Goal: Task Accomplishment & Management: Use online tool/utility

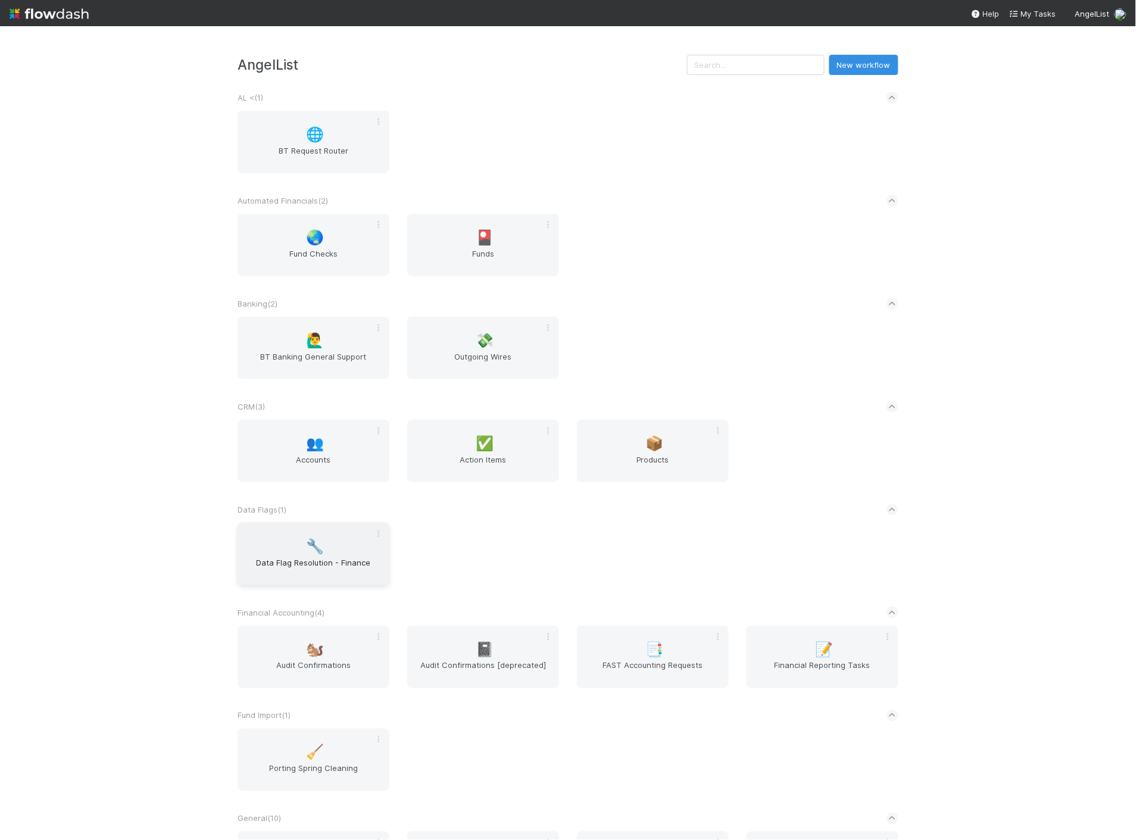
click at [317, 528] on div "🔧 Data Flag Resolution - Finance" at bounding box center [314, 554] width 152 height 63
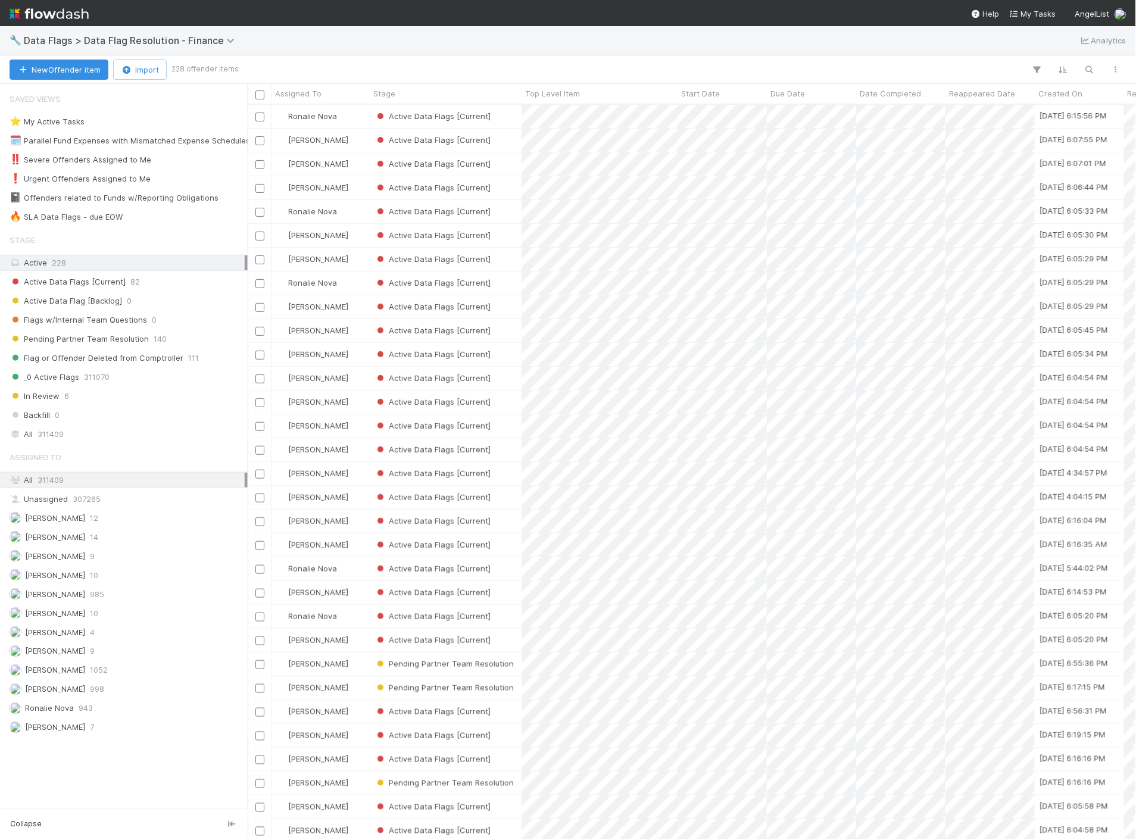
scroll to position [725, 878]
click at [129, 219] on span "33" at bounding box center [132, 217] width 10 height 15
click at [48, 13] on img at bounding box center [49, 14] width 79 height 20
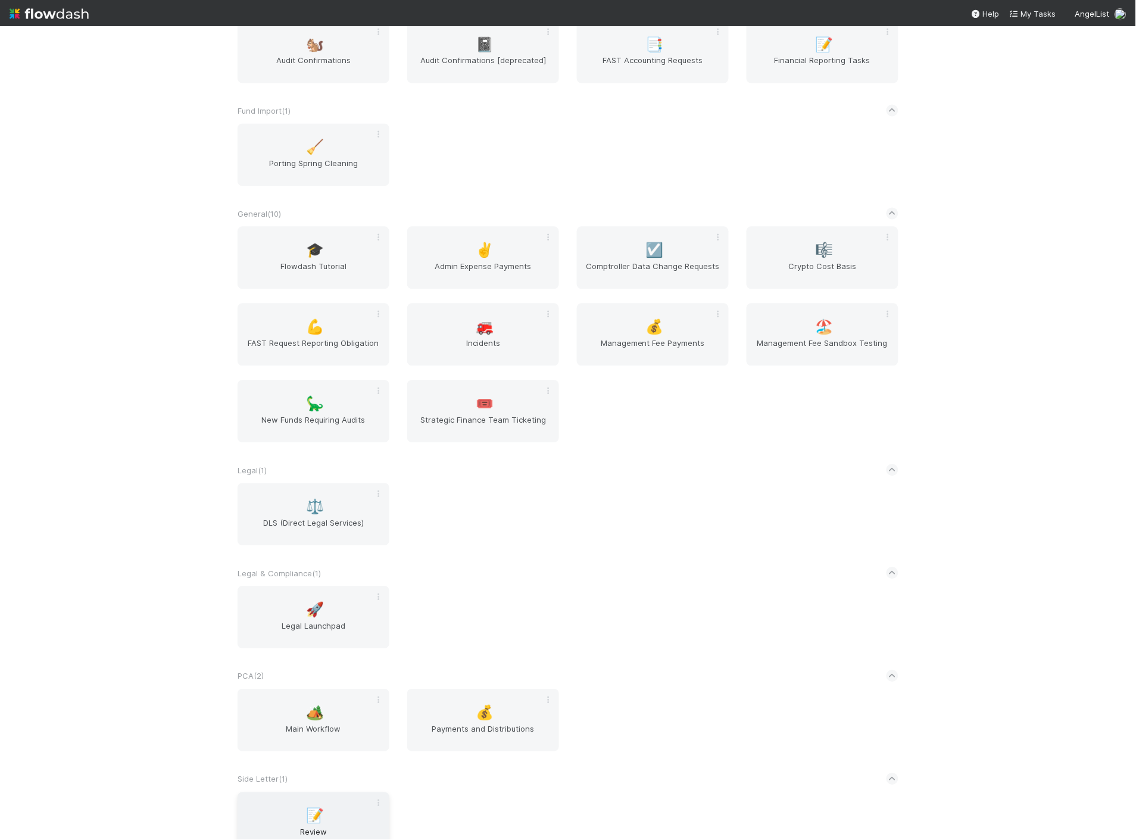
scroll to position [728, 0]
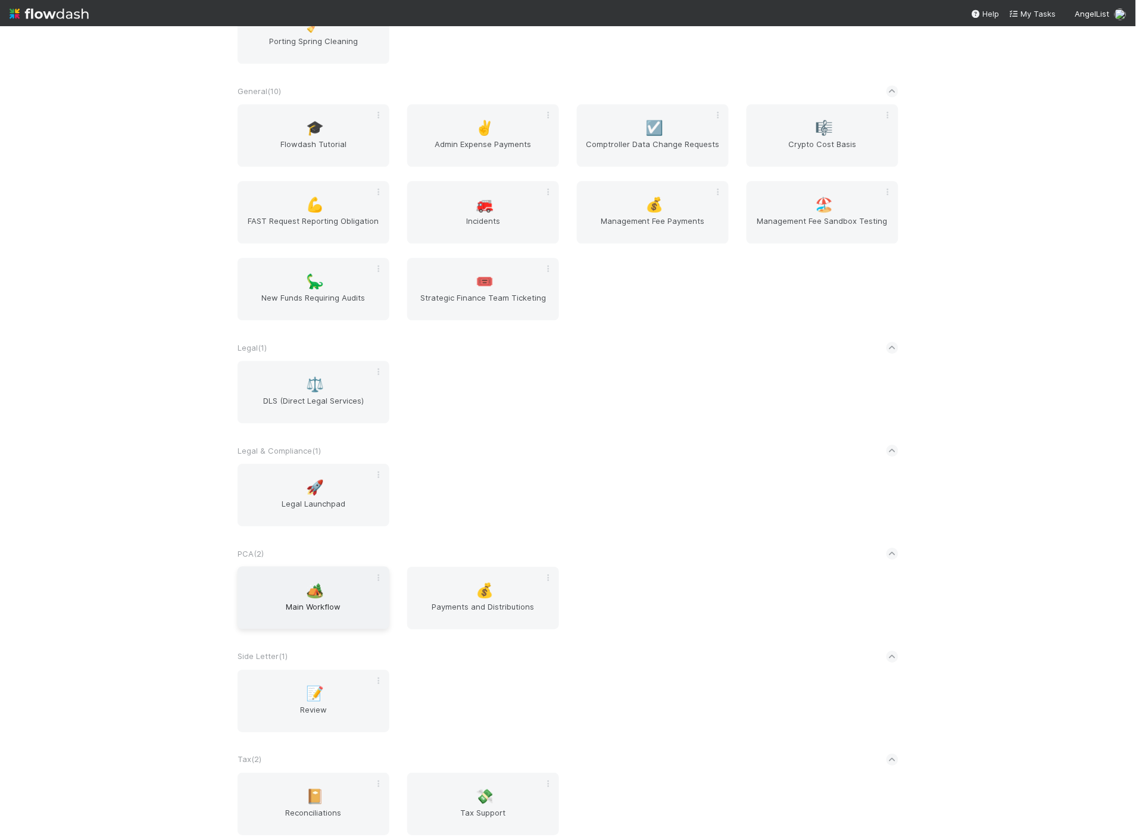
click at [306, 606] on span "Main Workflow" at bounding box center [313, 613] width 142 height 24
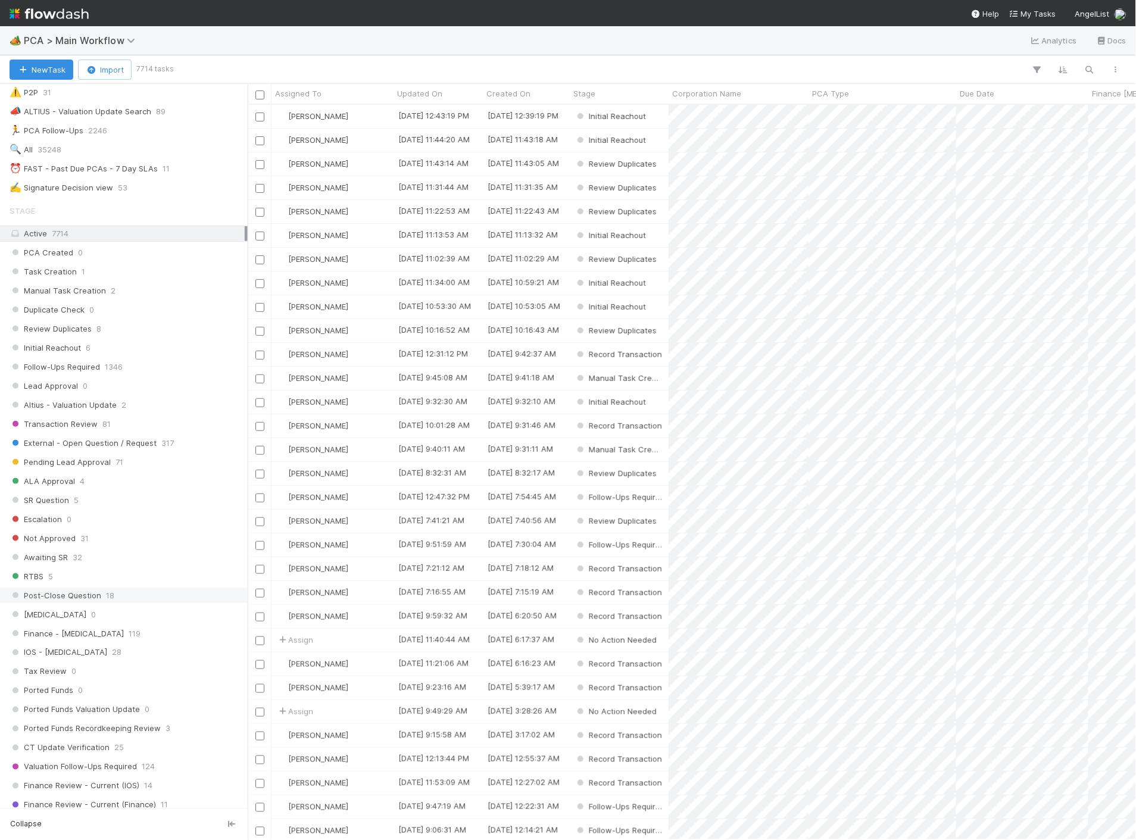
scroll to position [397, 0]
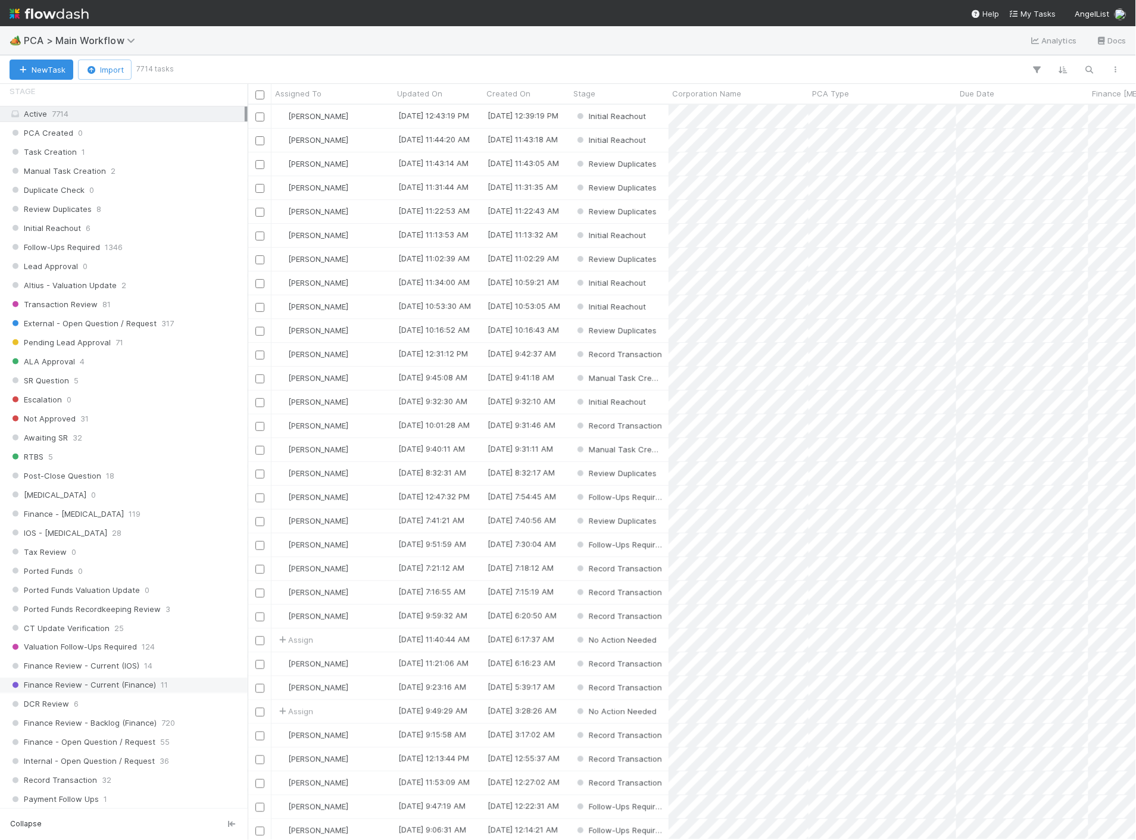
click at [155, 692] on div "Finance Review - Current (Finance) 11" at bounding box center [127, 685] width 235 height 15
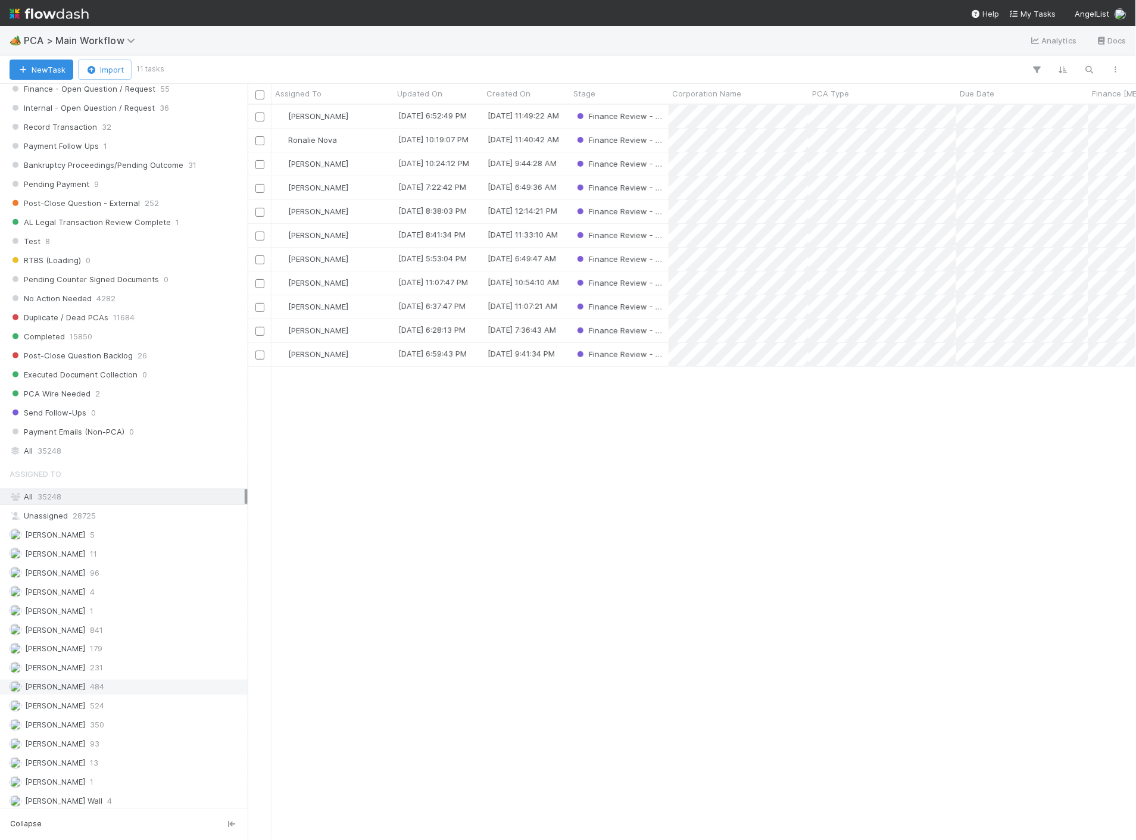
scroll to position [1058, 0]
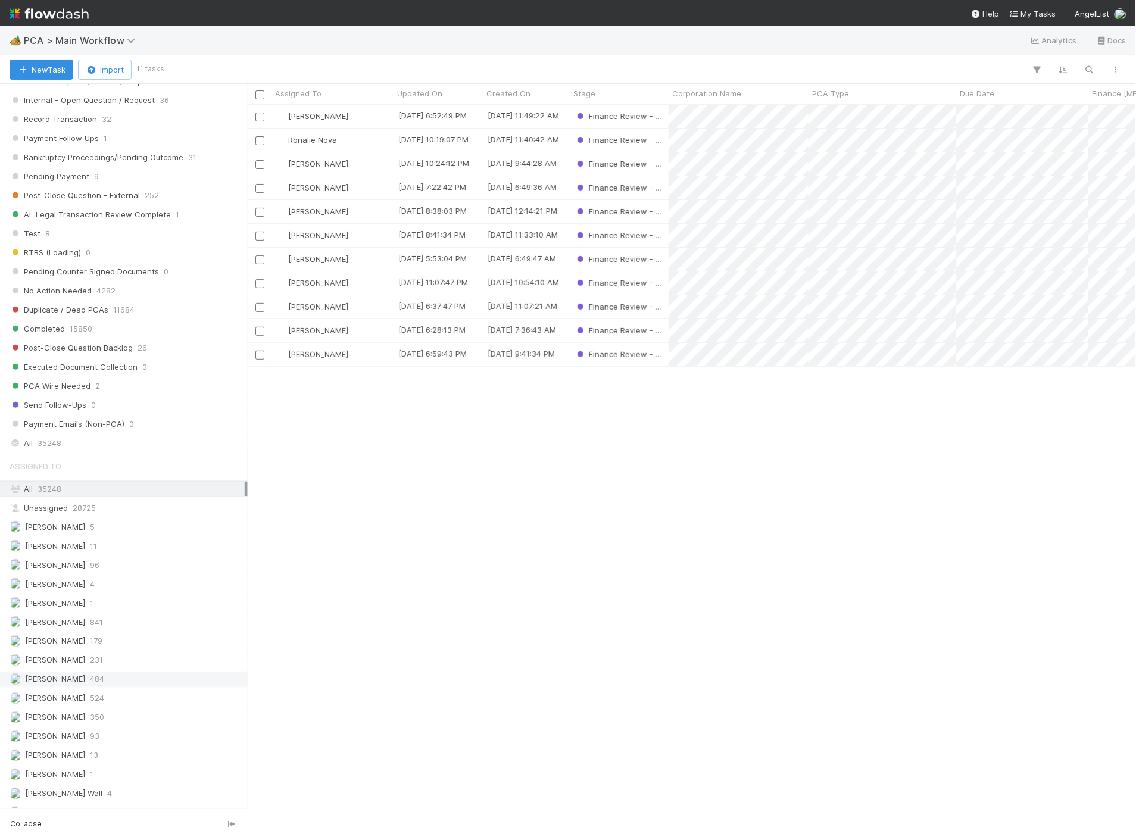
click at [97, 687] on div "[PERSON_NAME] 484" at bounding box center [127, 679] width 235 height 15
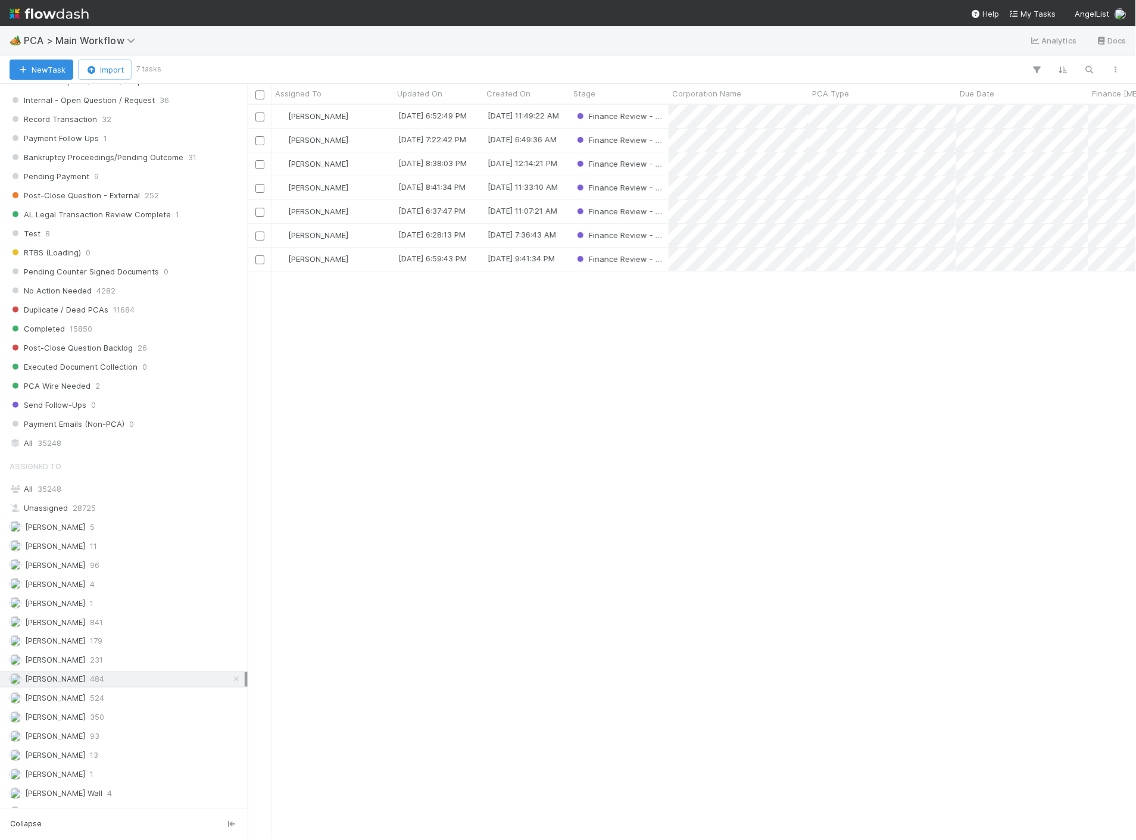
scroll to position [725, 878]
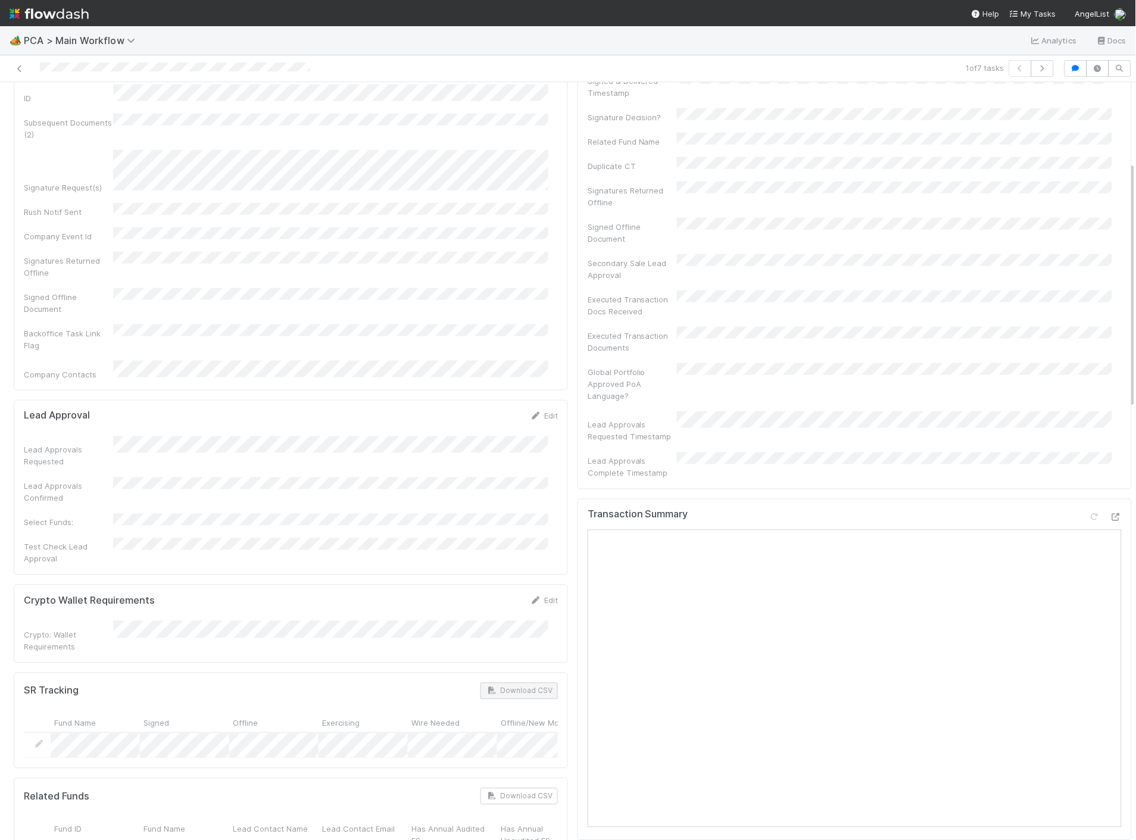
scroll to position [331, 0]
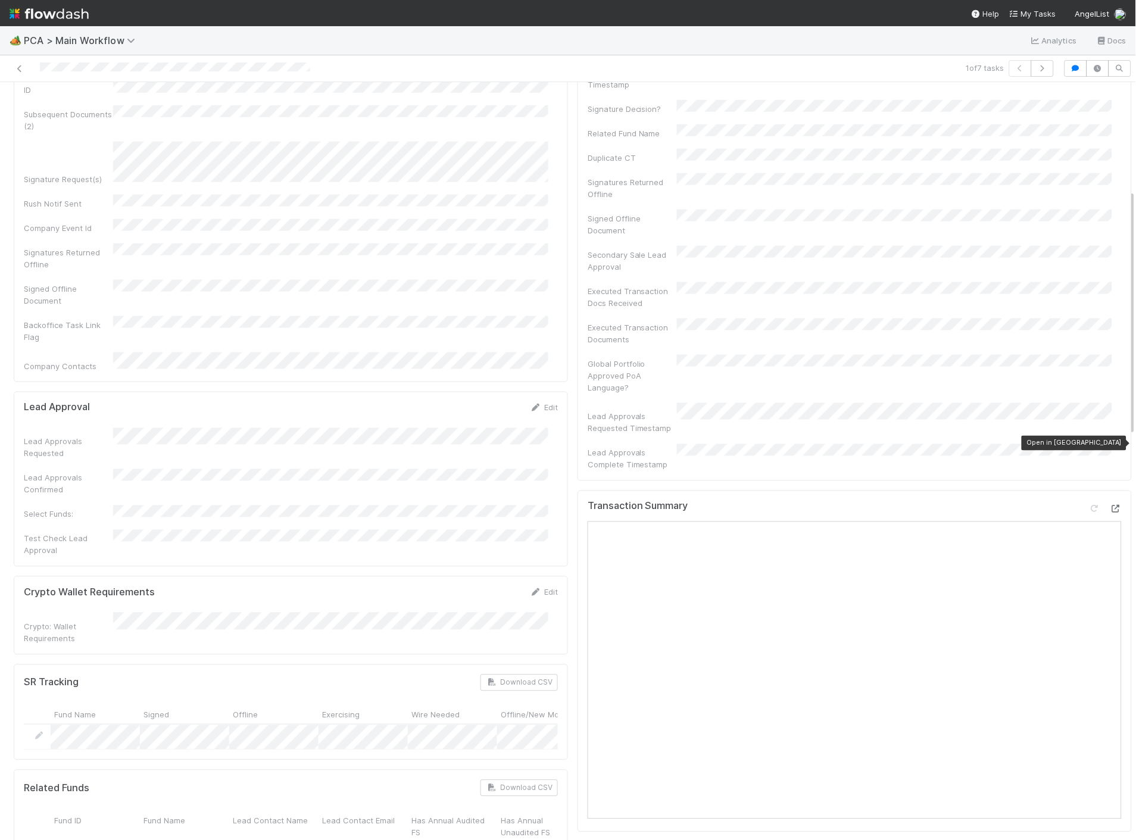
click at [1110, 506] on icon at bounding box center [1116, 510] width 12 height 8
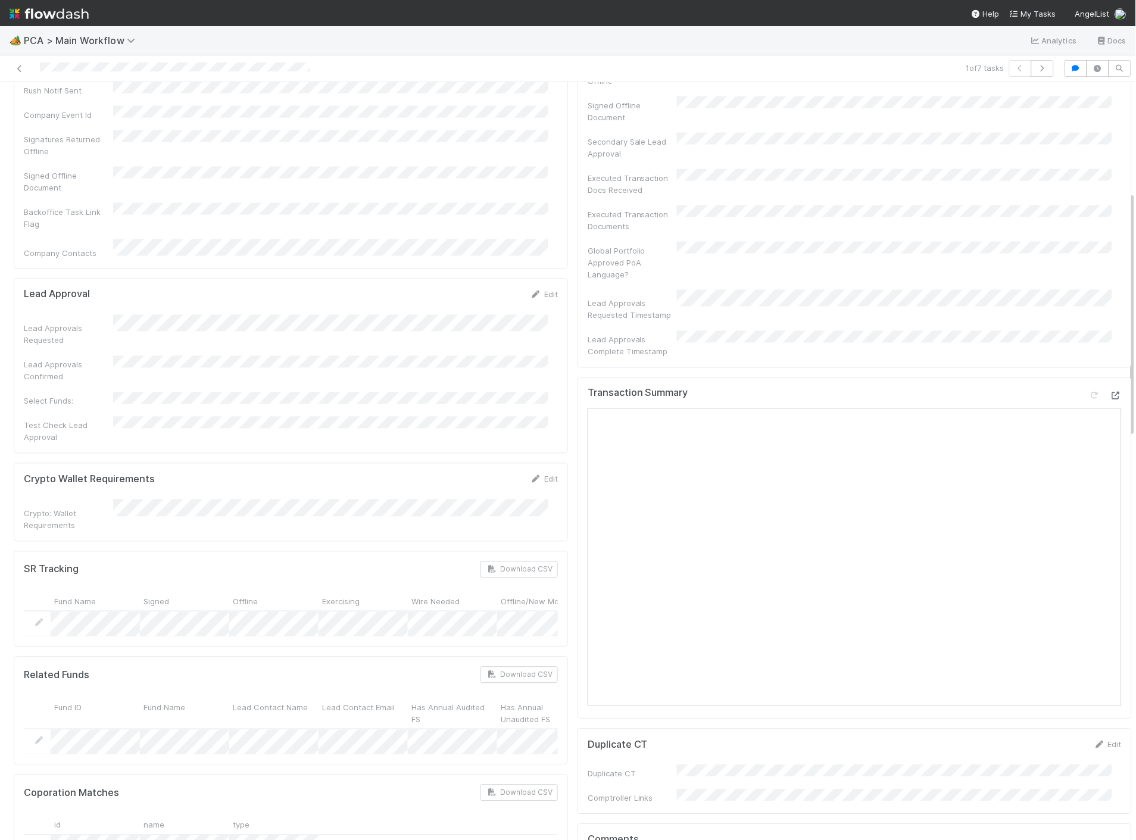
scroll to position [662, 0]
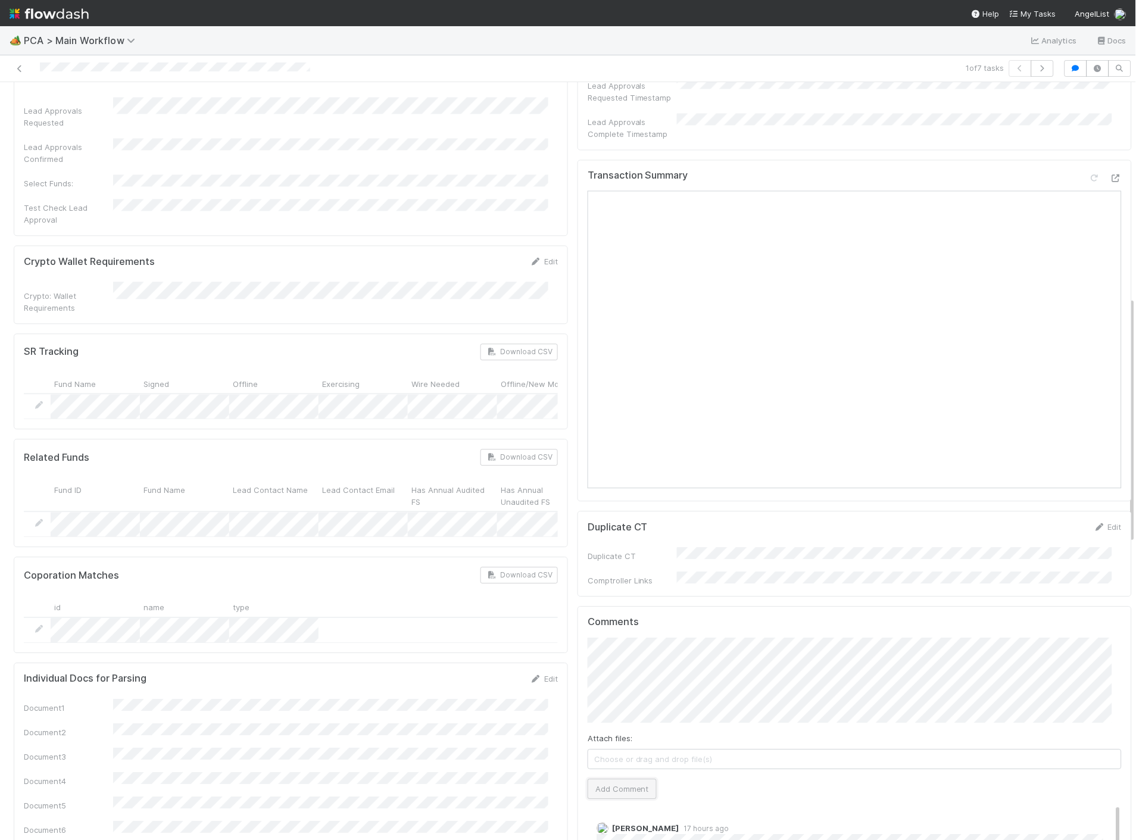
click at [624, 779] on button "Add Comment" at bounding box center [622, 789] width 69 height 20
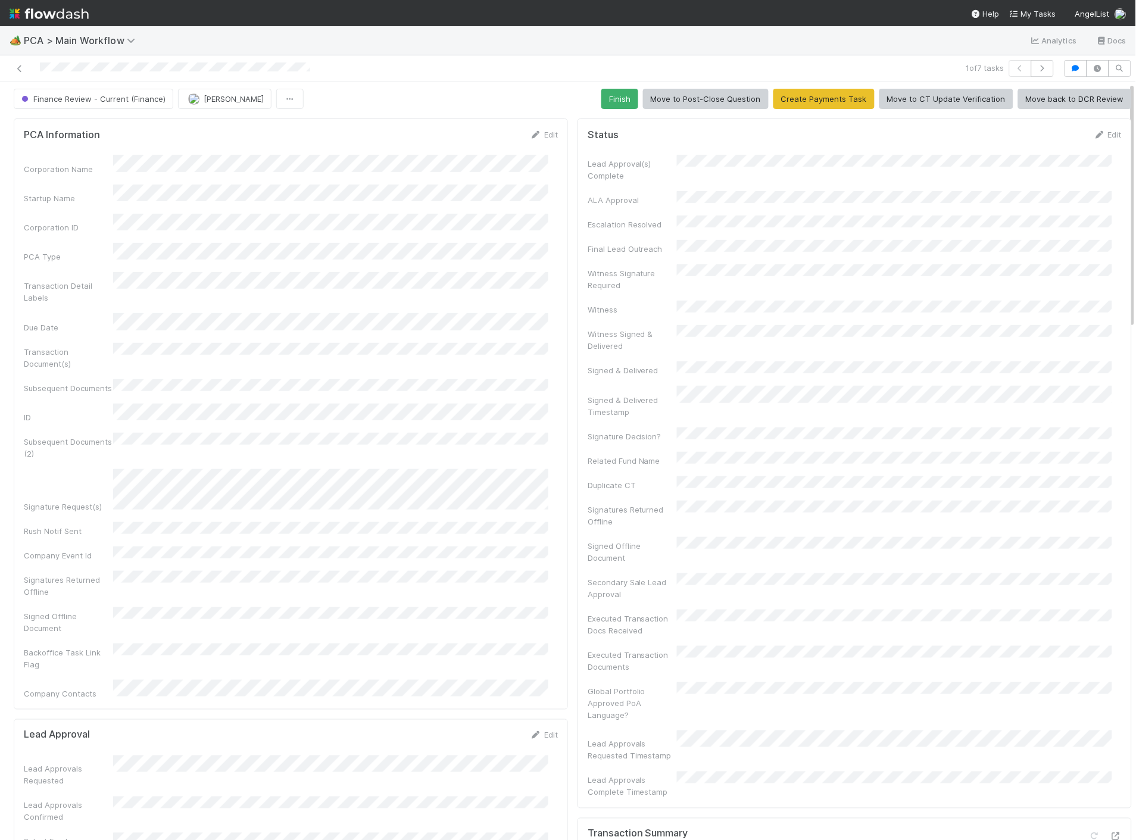
scroll to position [0, 0]
click at [610, 100] on button "Finish" at bounding box center [620, 102] width 37 height 20
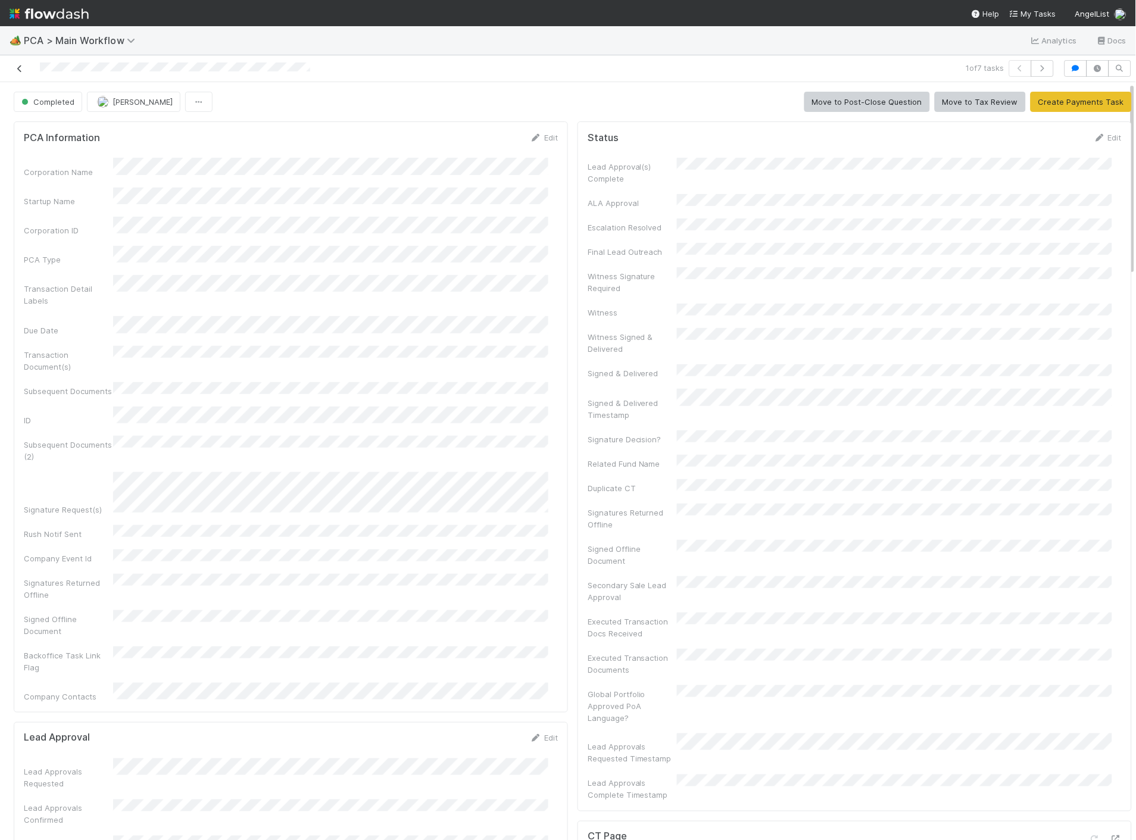
click at [20, 72] on icon at bounding box center [20, 69] width 12 height 8
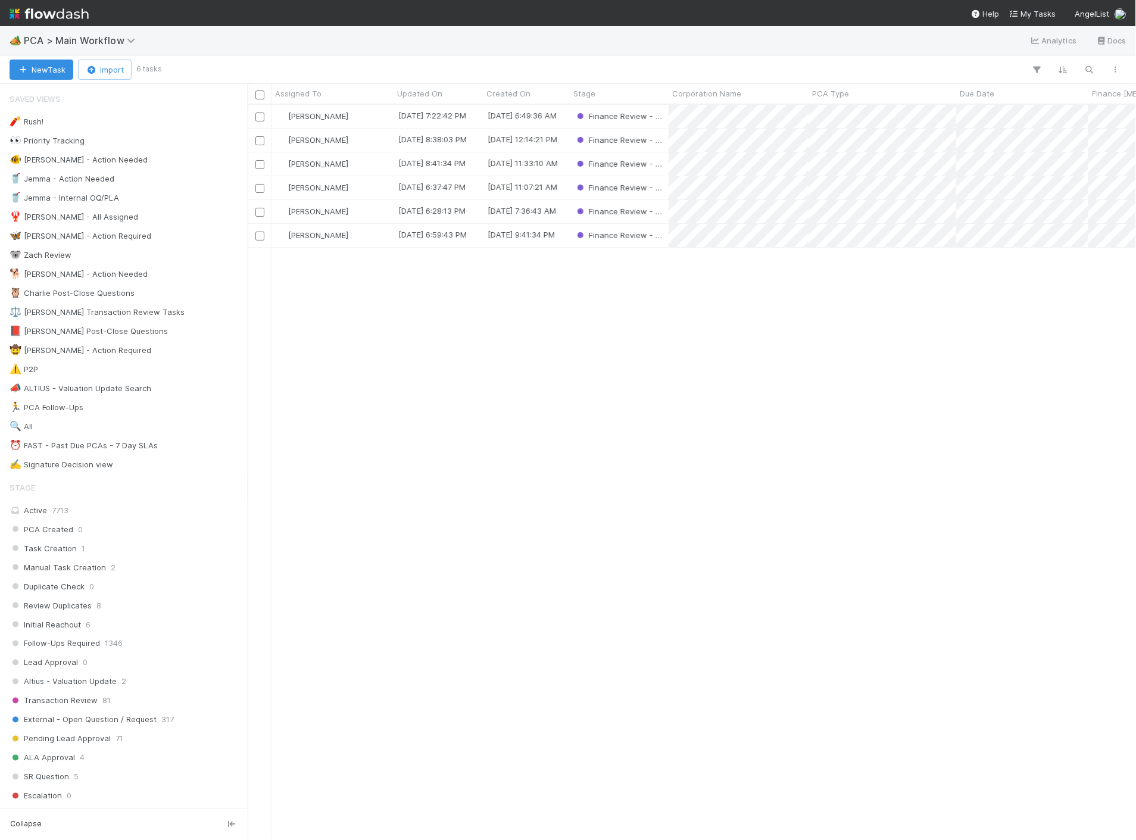
scroll to position [725, 878]
click at [349, 120] on div "[PERSON_NAME]" at bounding box center [333, 116] width 122 height 23
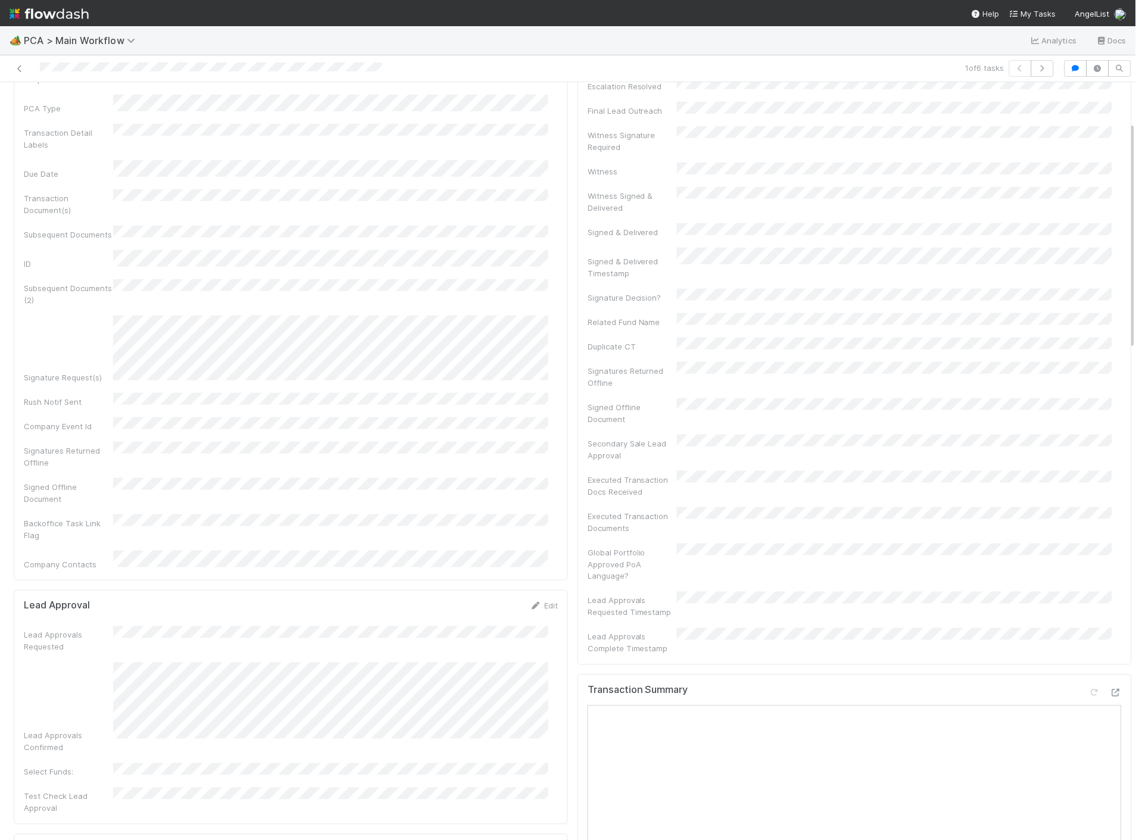
scroll to position [132, 0]
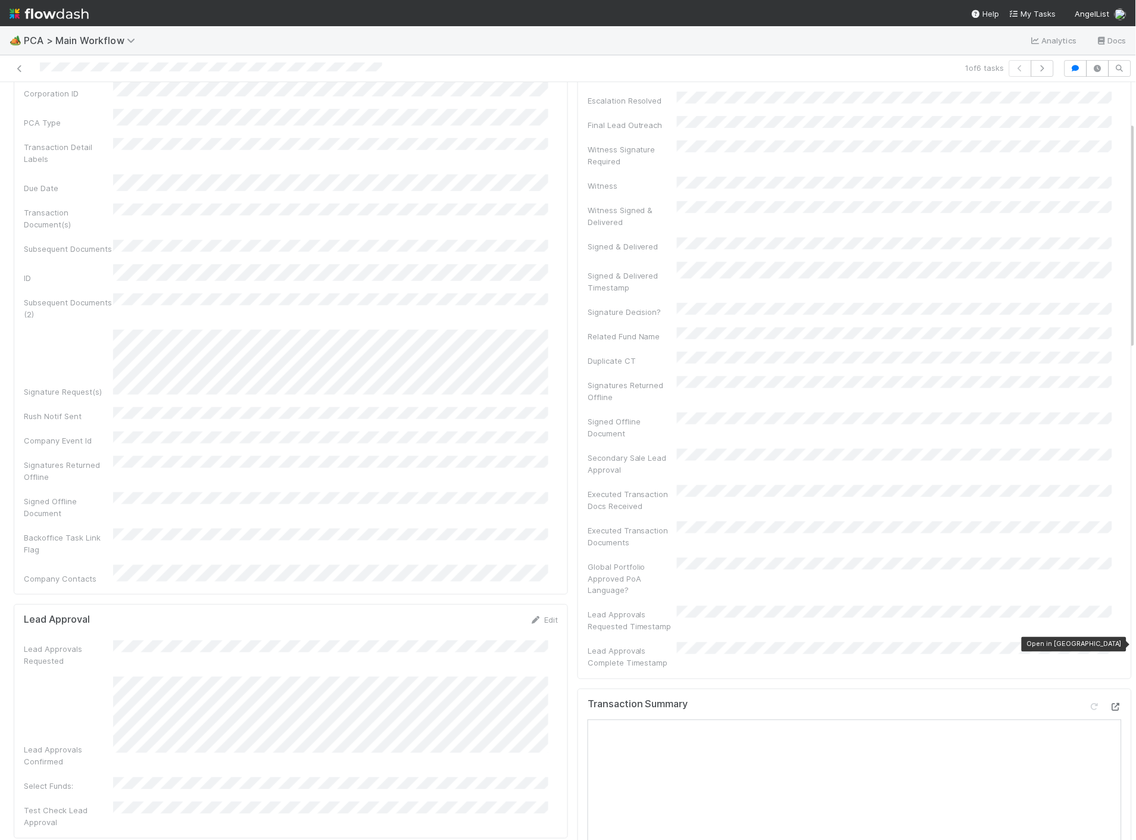
click at [1110, 704] on icon at bounding box center [1116, 708] width 12 height 8
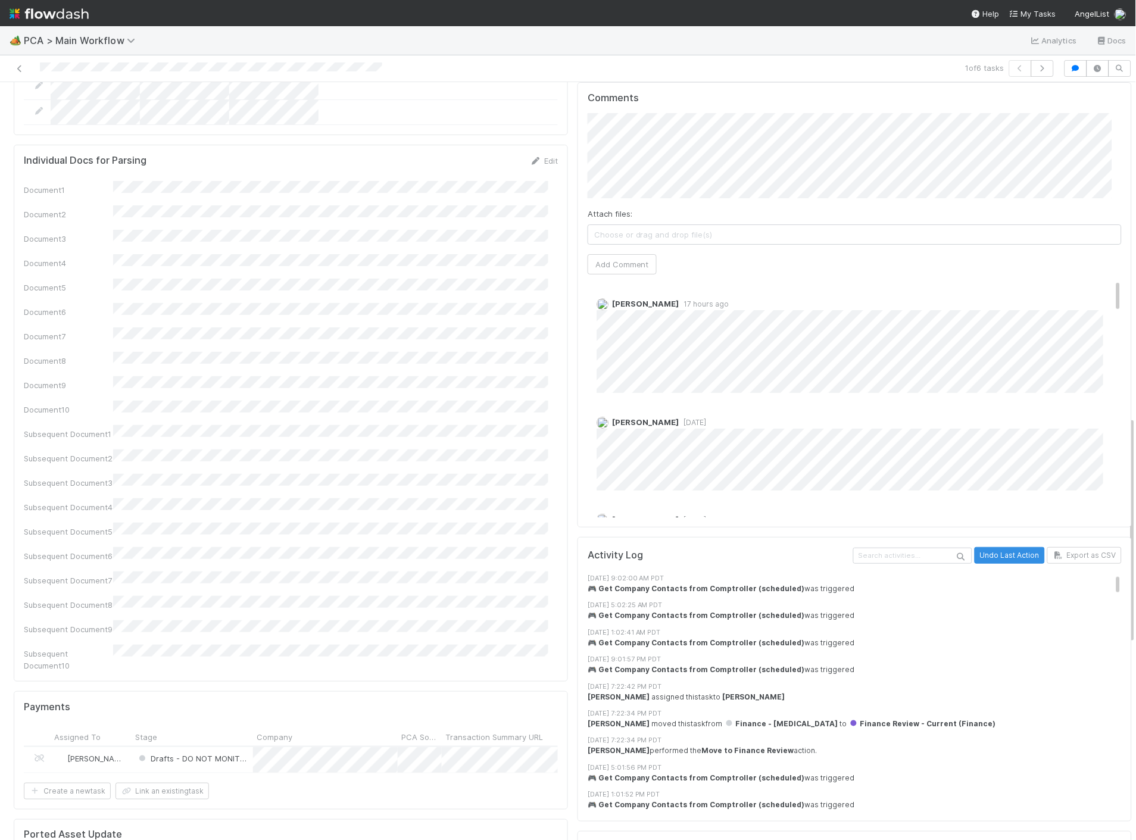
scroll to position [860, 0]
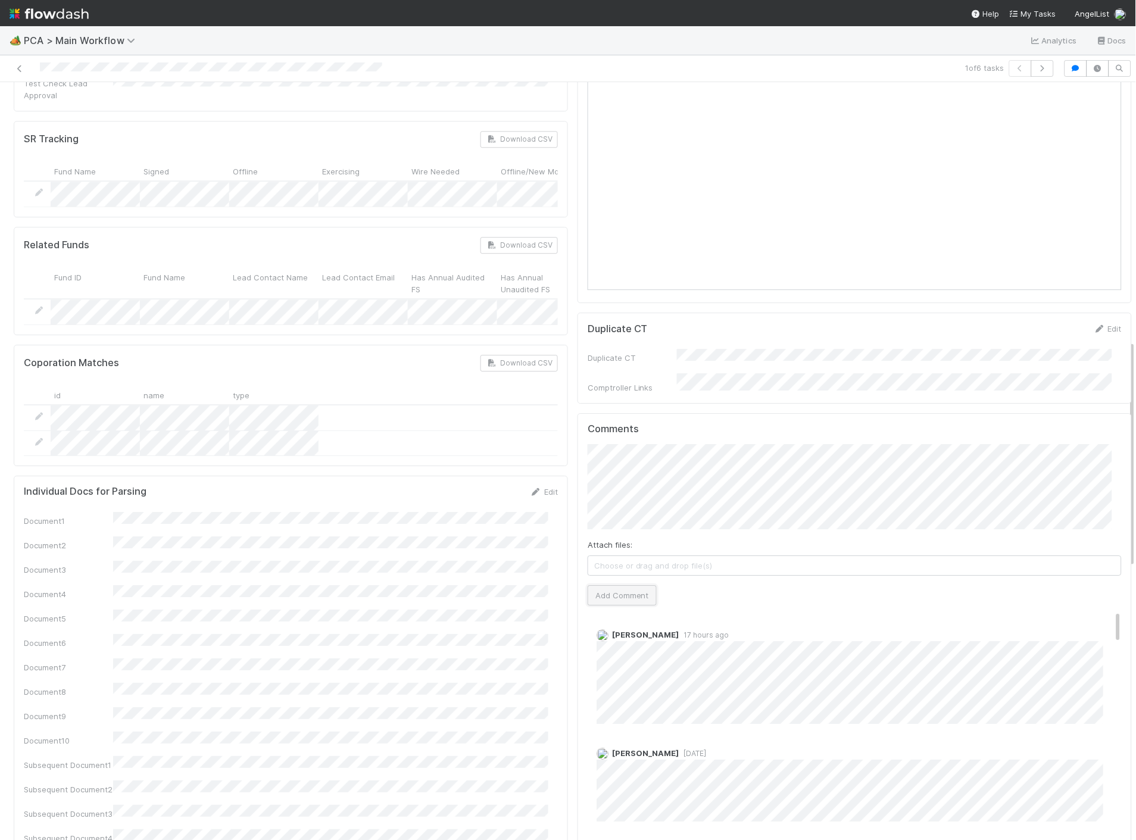
click at [633, 585] on button "Add Comment" at bounding box center [622, 595] width 69 height 20
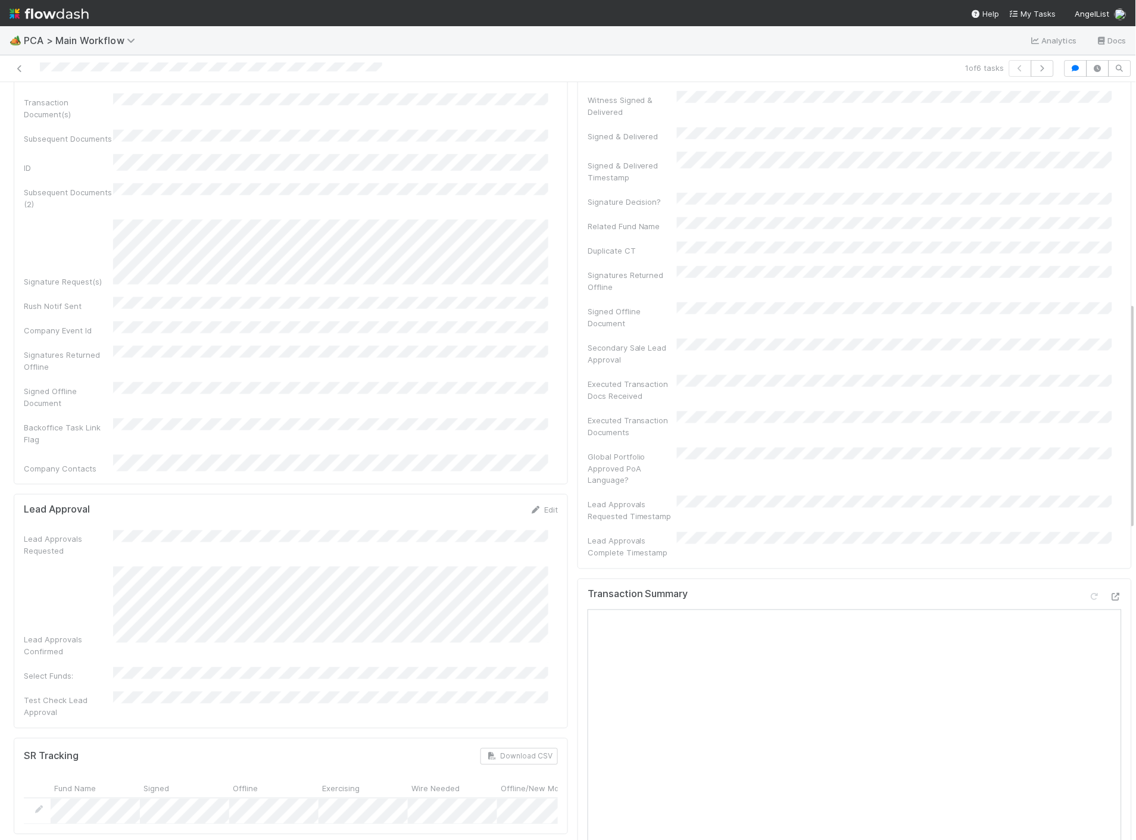
scroll to position [0, 0]
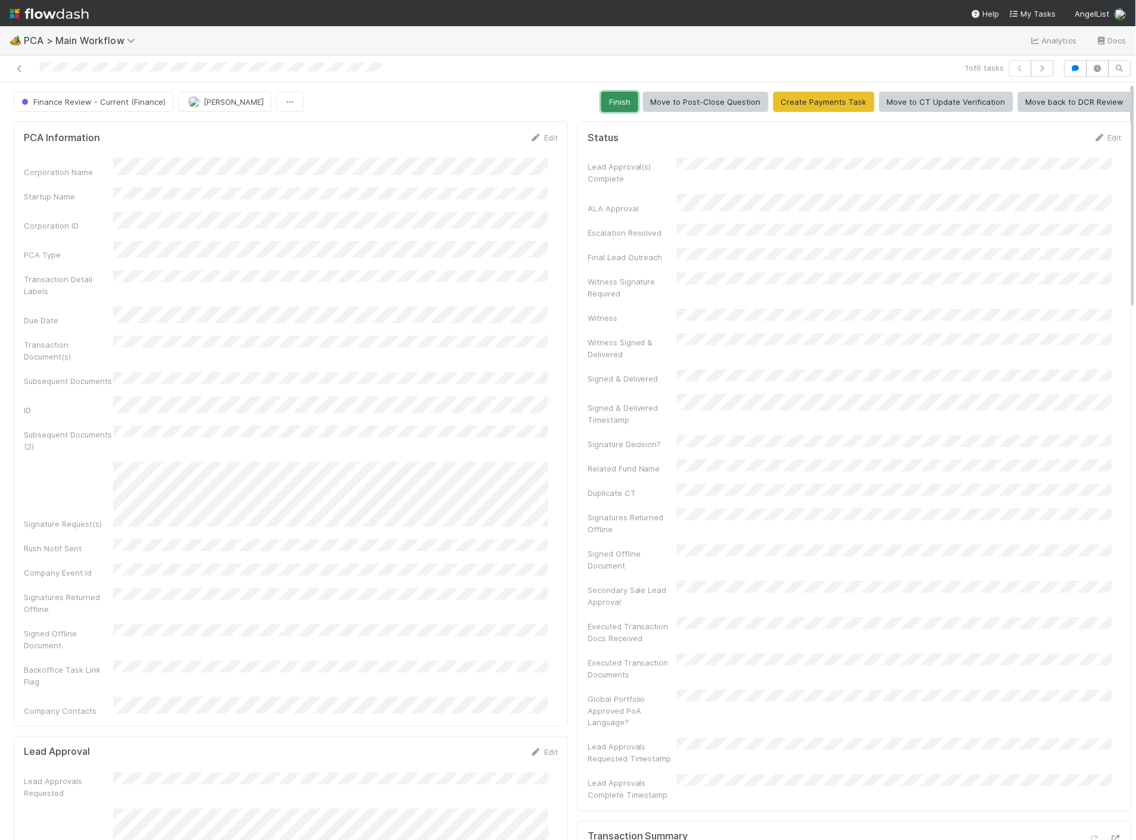
click at [615, 98] on button "Finish" at bounding box center [620, 102] width 37 height 20
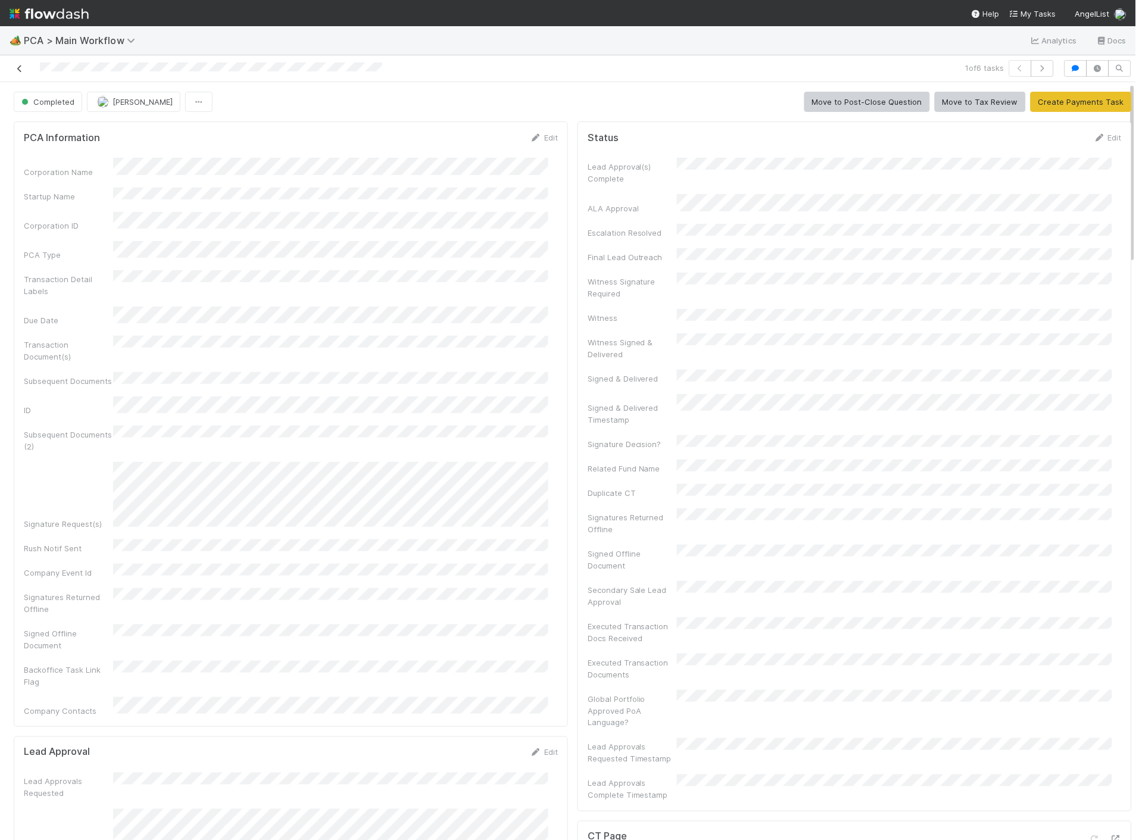
click at [21, 68] on icon at bounding box center [20, 69] width 12 height 8
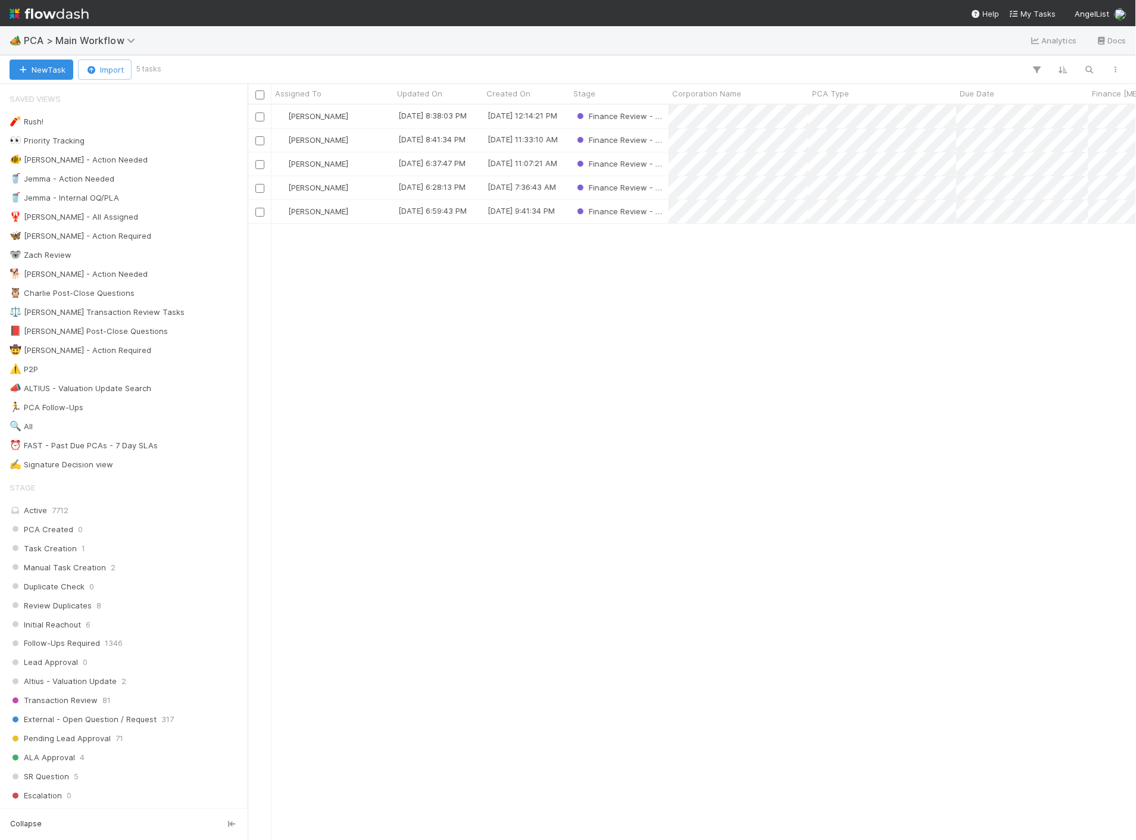
scroll to position [725, 878]
click at [374, 116] on div "[PERSON_NAME]" at bounding box center [333, 116] width 122 height 23
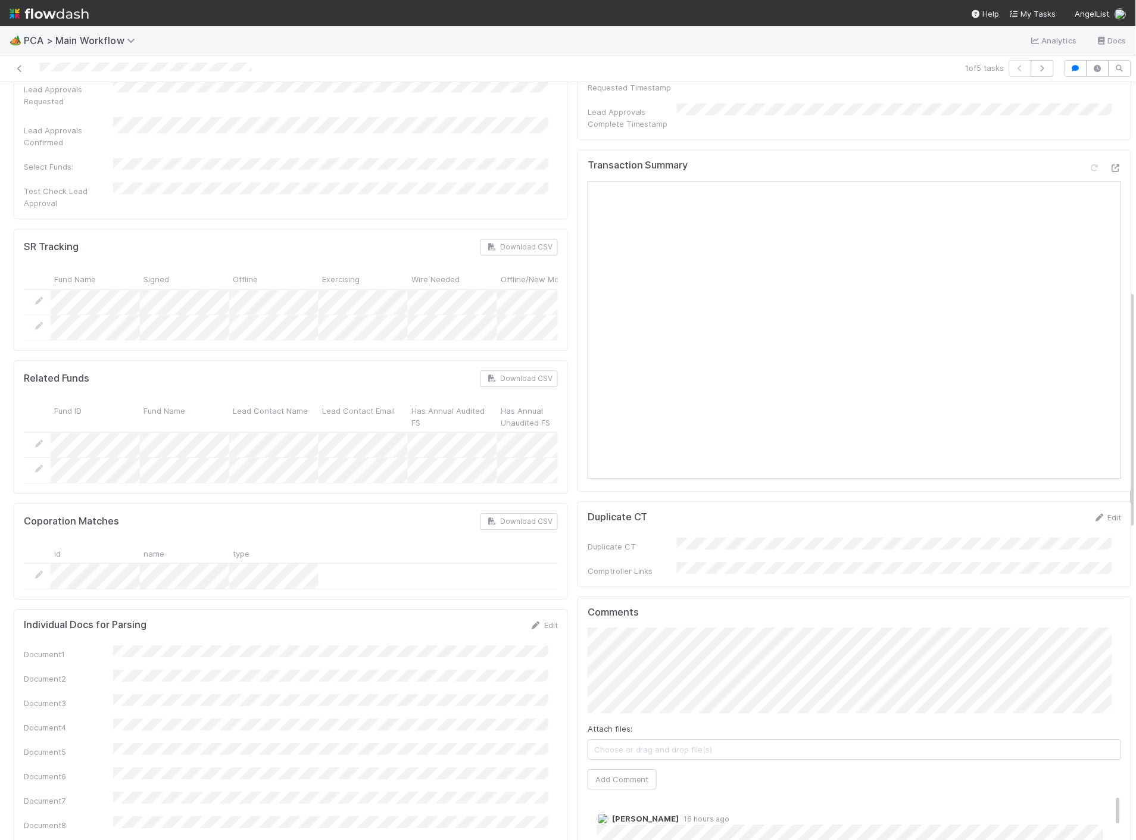
scroll to position [397, 0]
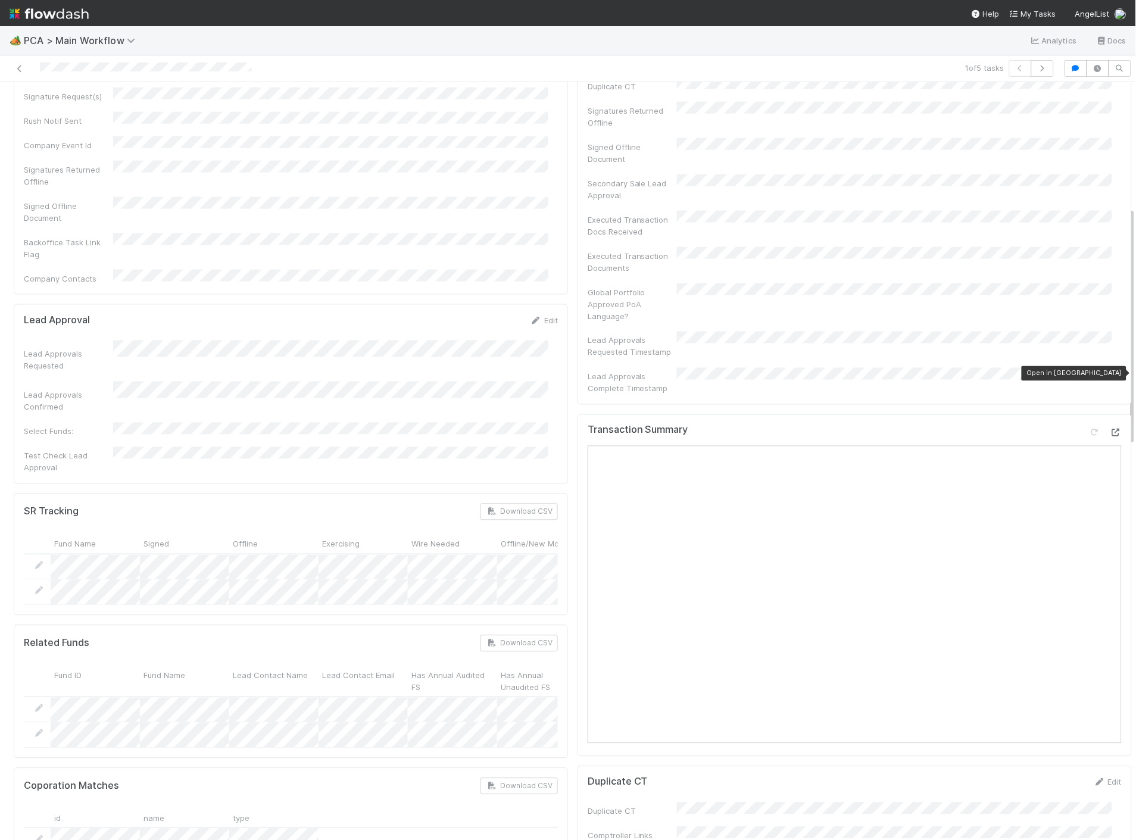
click at [1110, 429] on icon at bounding box center [1116, 433] width 12 height 8
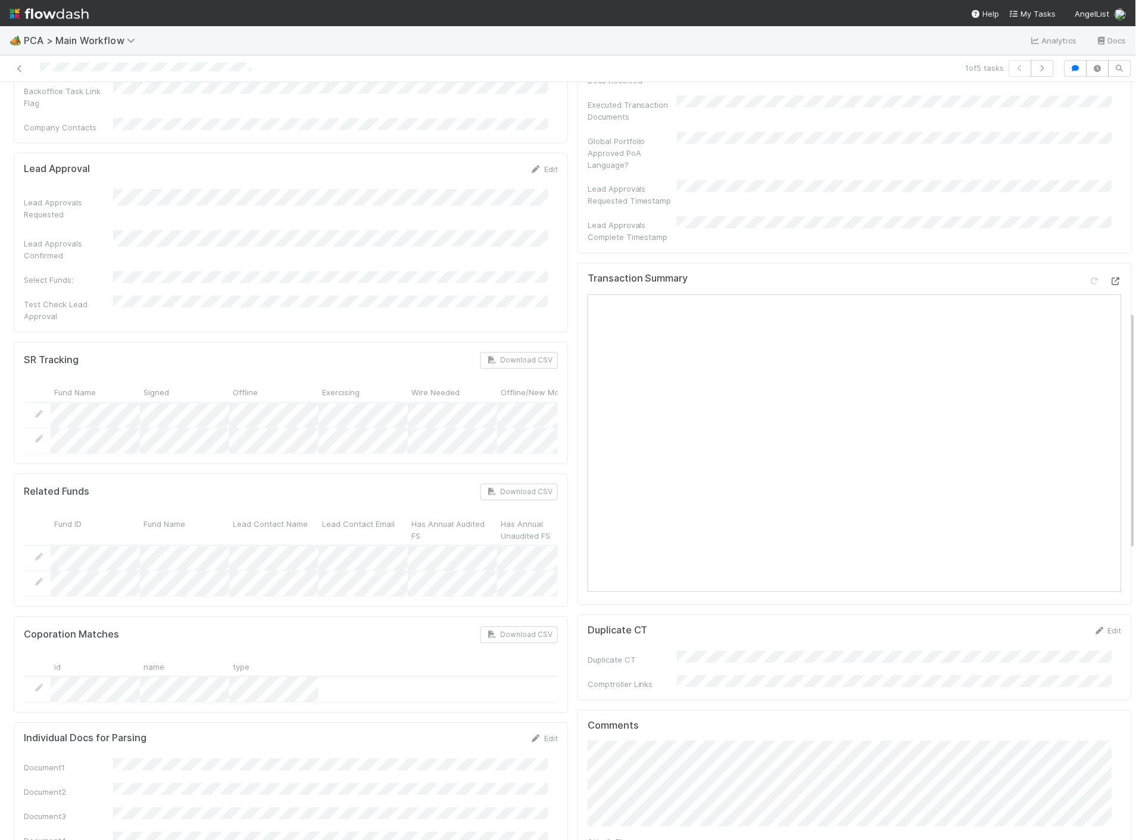
scroll to position [728, 0]
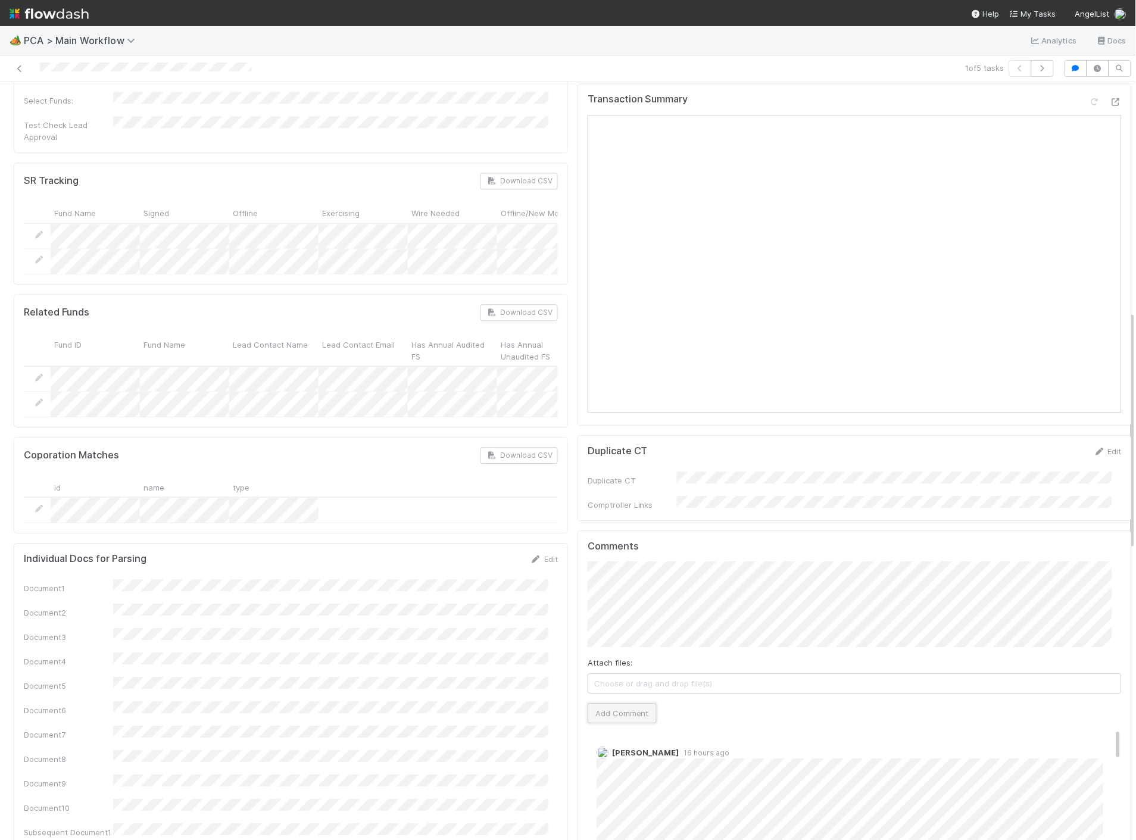
click at [590, 703] on button "Add Comment" at bounding box center [622, 713] width 69 height 20
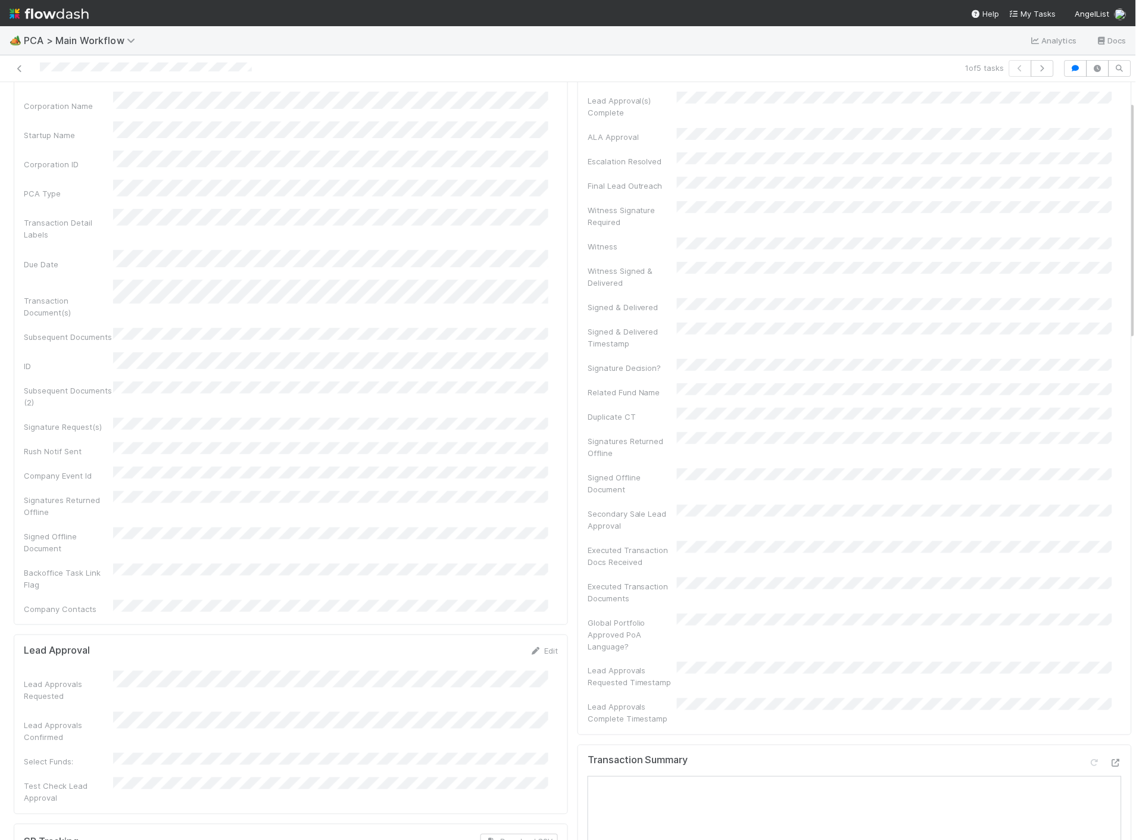
scroll to position [0, 0]
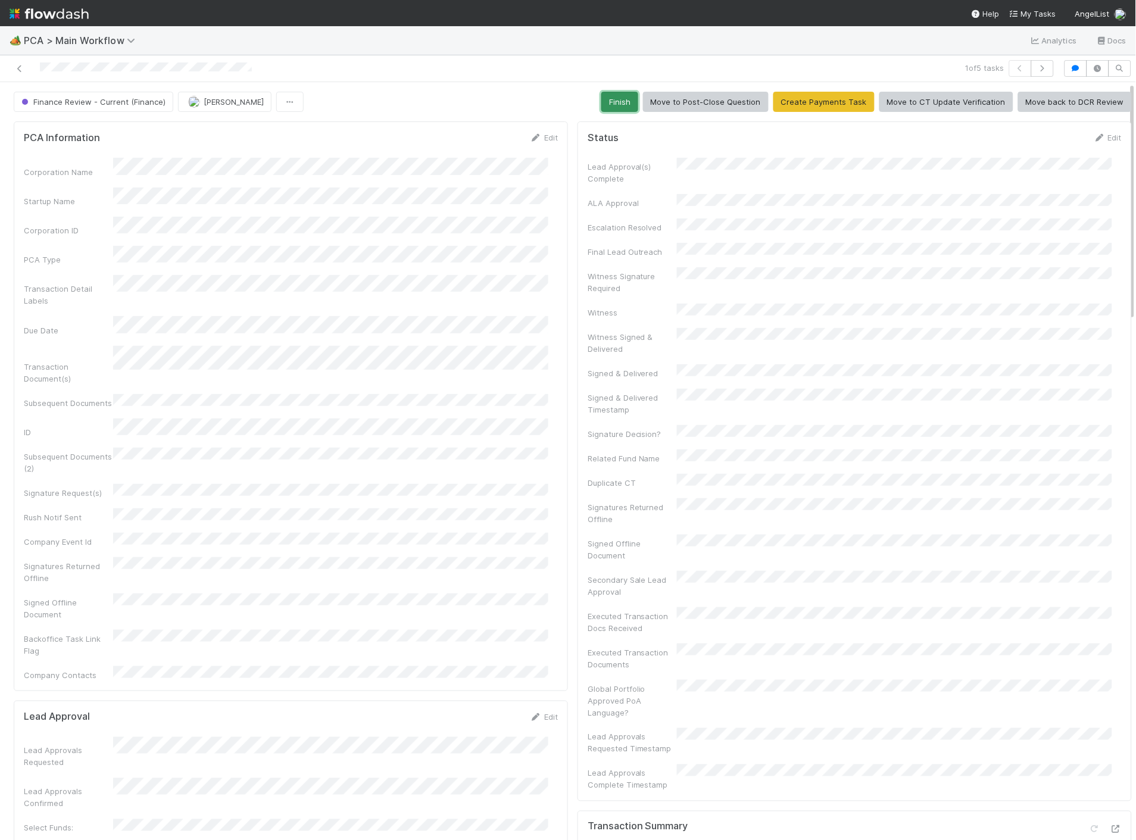
click at [611, 109] on button "Finish" at bounding box center [620, 102] width 37 height 20
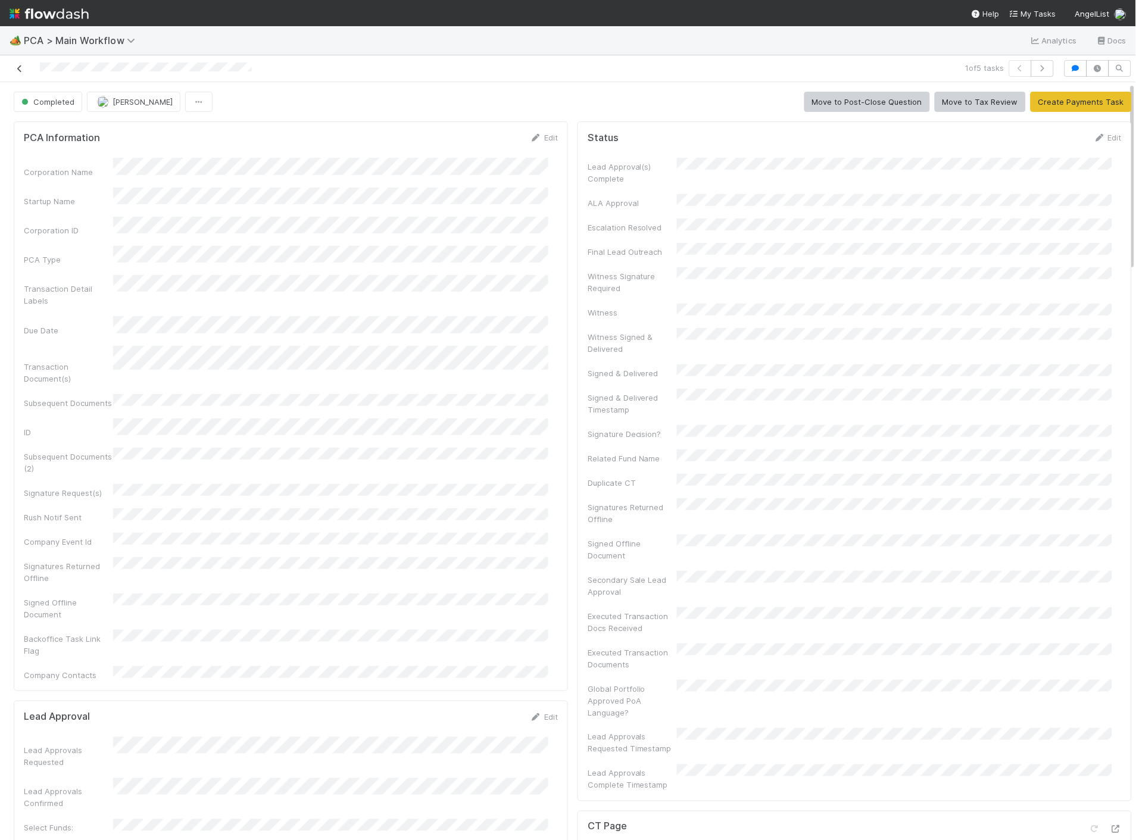
click at [18, 67] on icon at bounding box center [20, 69] width 12 height 8
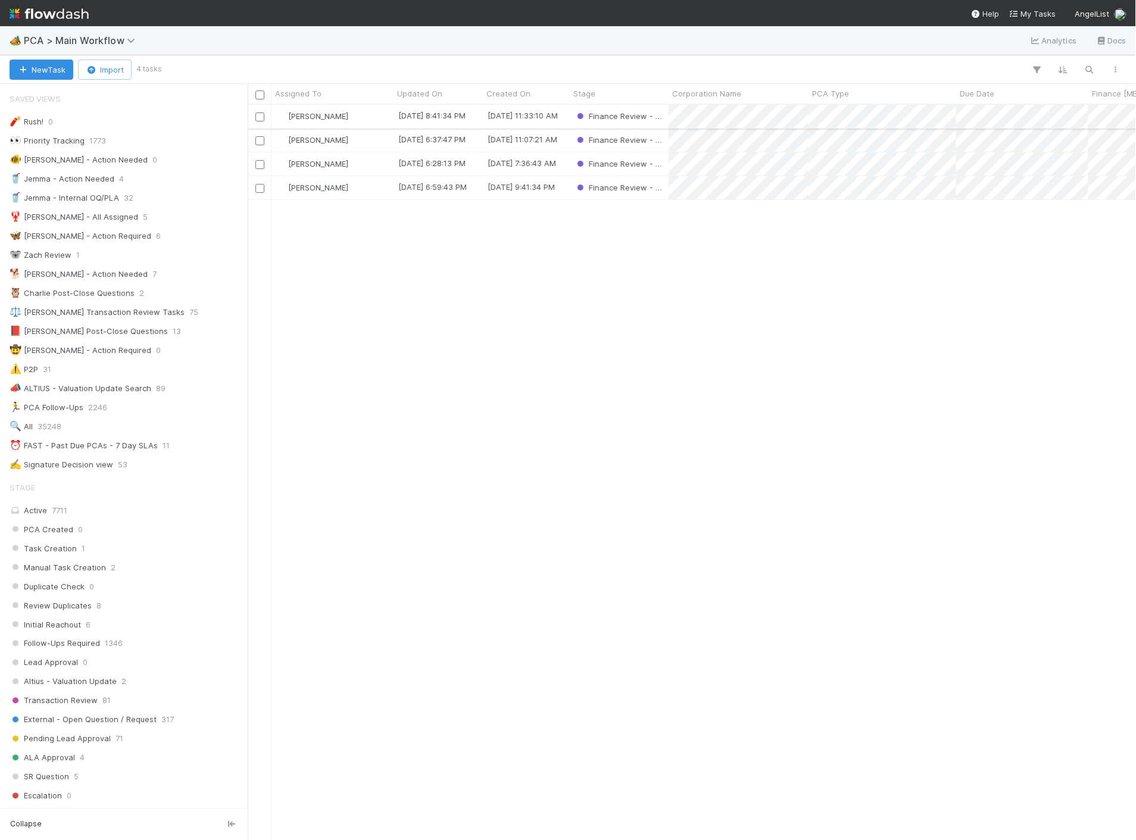
scroll to position [10, 10]
click at [366, 112] on div "[PERSON_NAME]" at bounding box center [333, 116] width 122 height 23
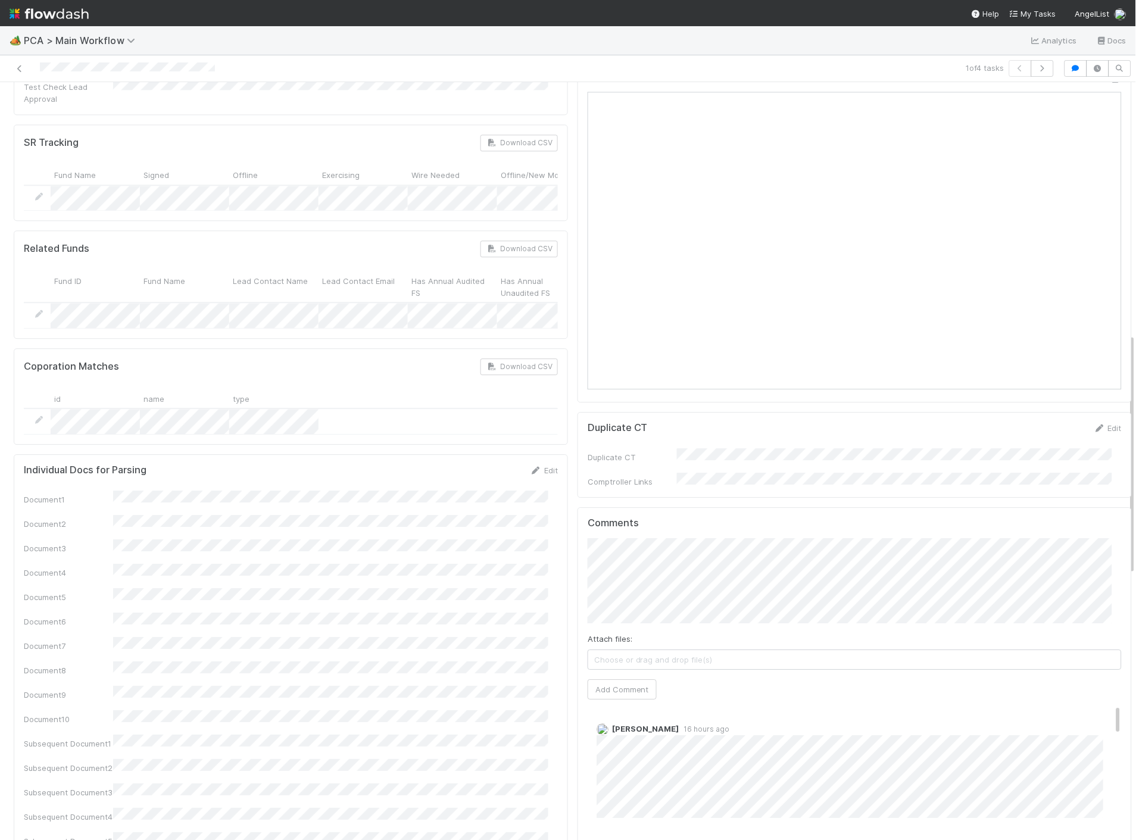
scroll to position [794, 0]
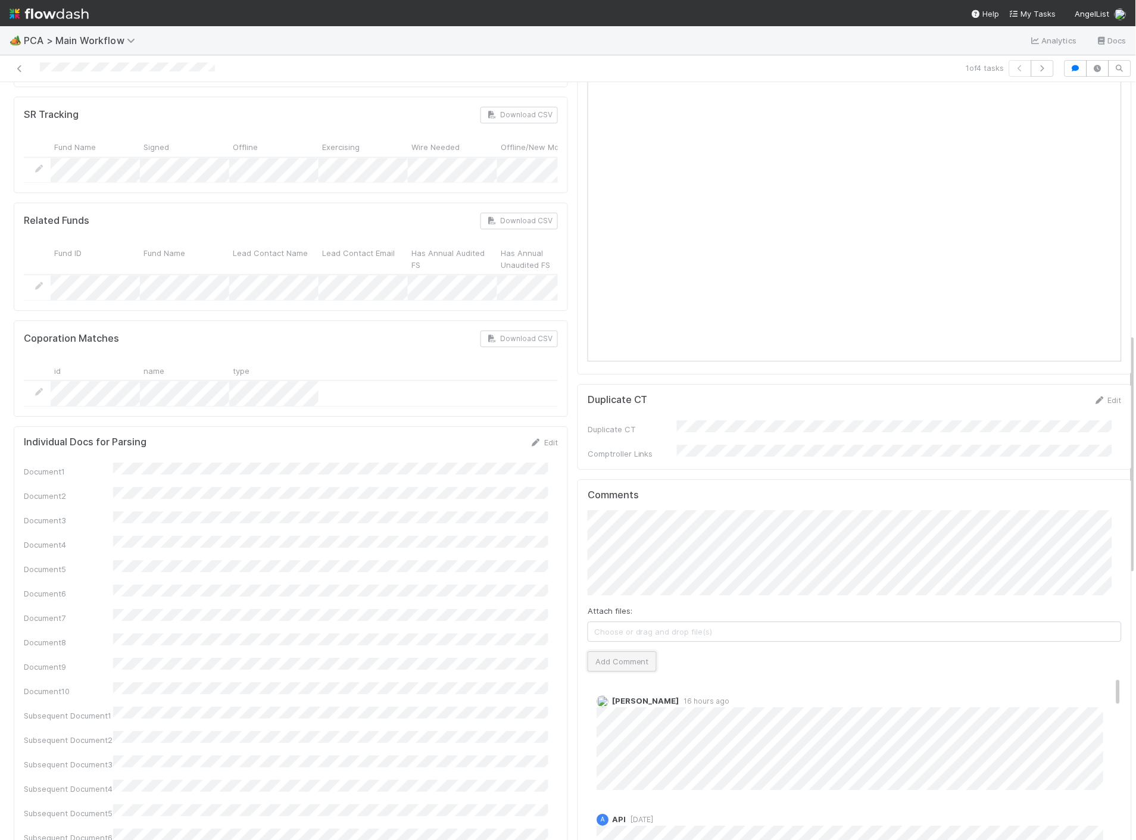
click at [600, 652] on button "Add Comment" at bounding box center [622, 662] width 69 height 20
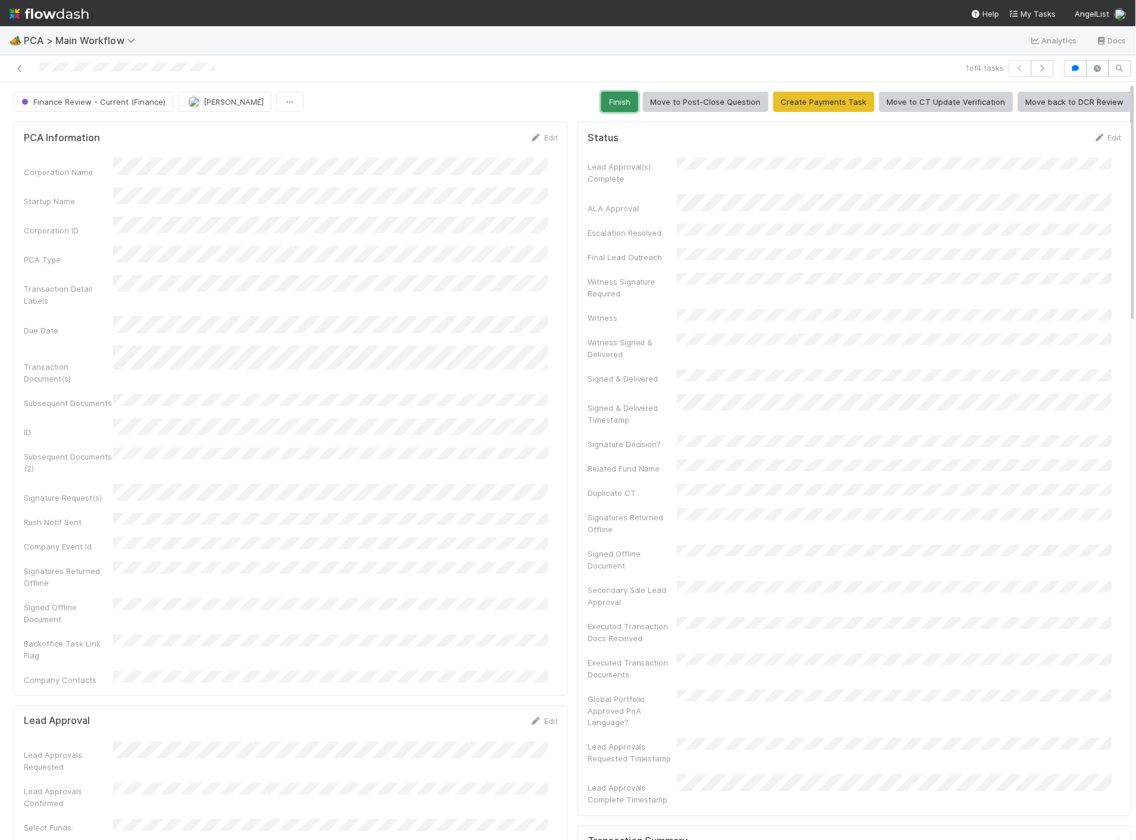
click at [614, 107] on button "Finish" at bounding box center [620, 102] width 37 height 20
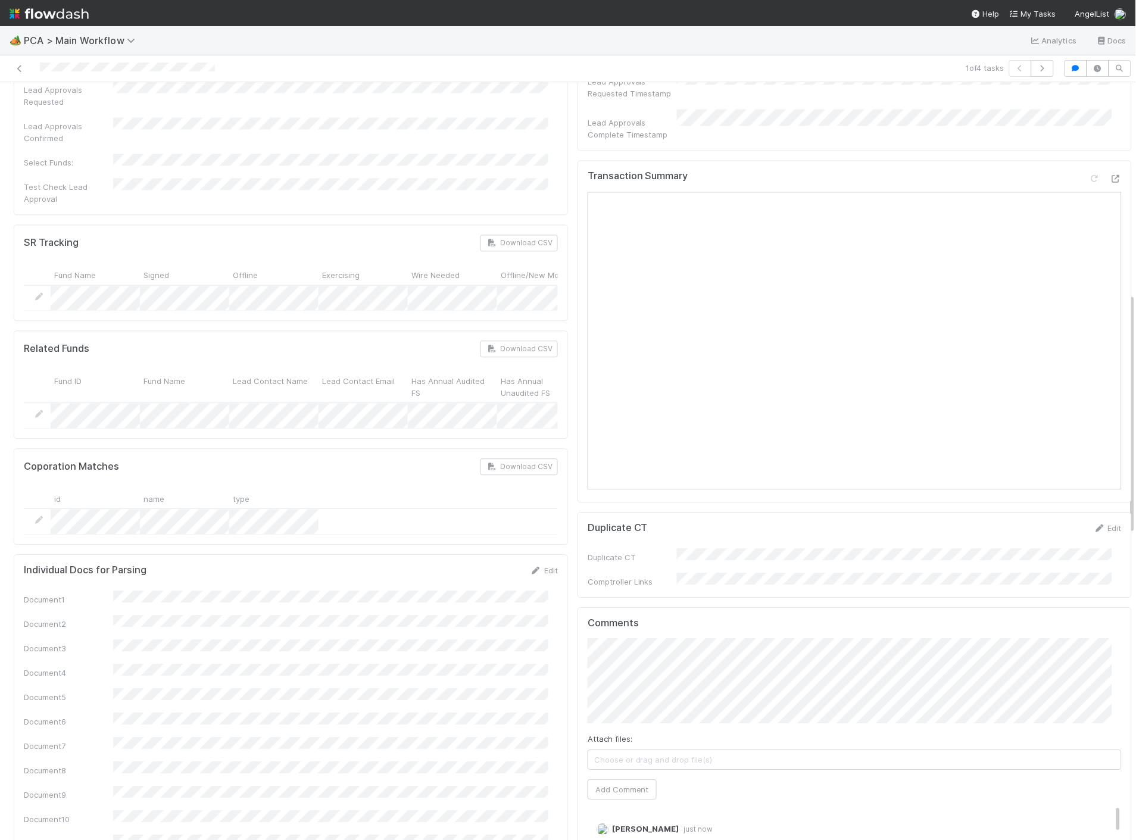
scroll to position [596, 0]
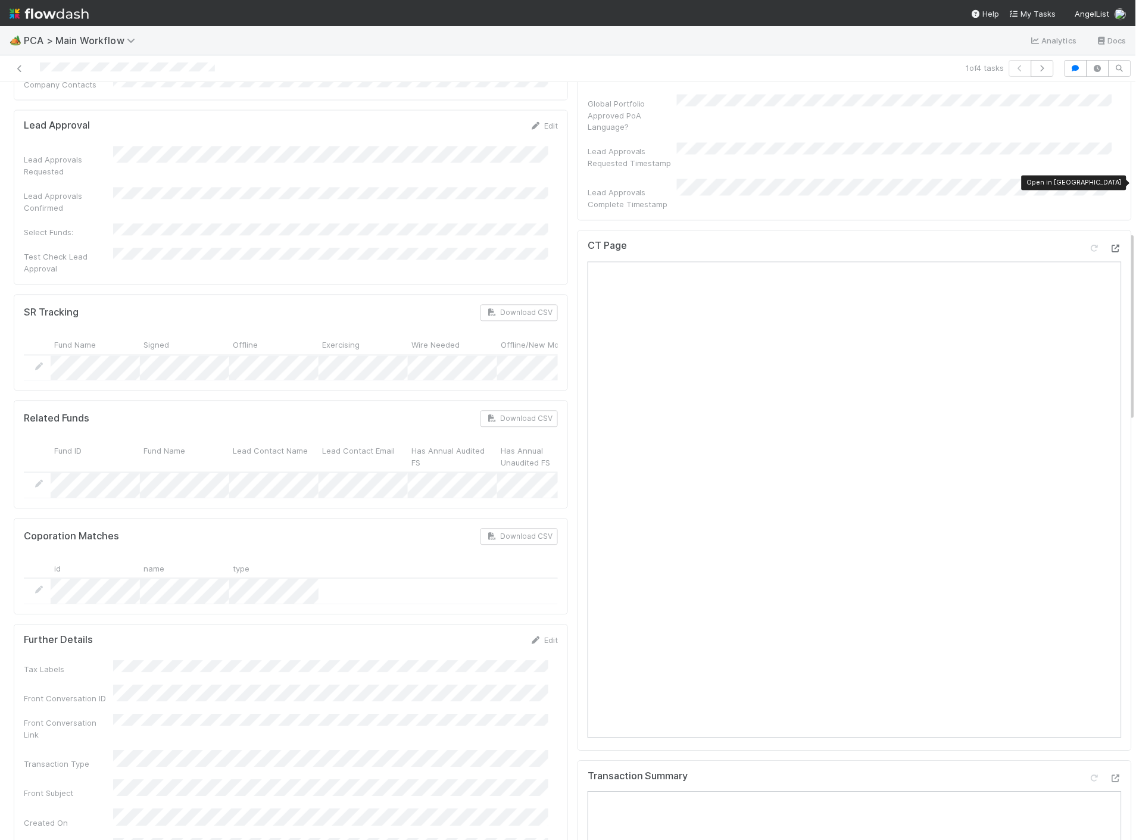
click at [1110, 245] on icon at bounding box center [1116, 249] width 12 height 8
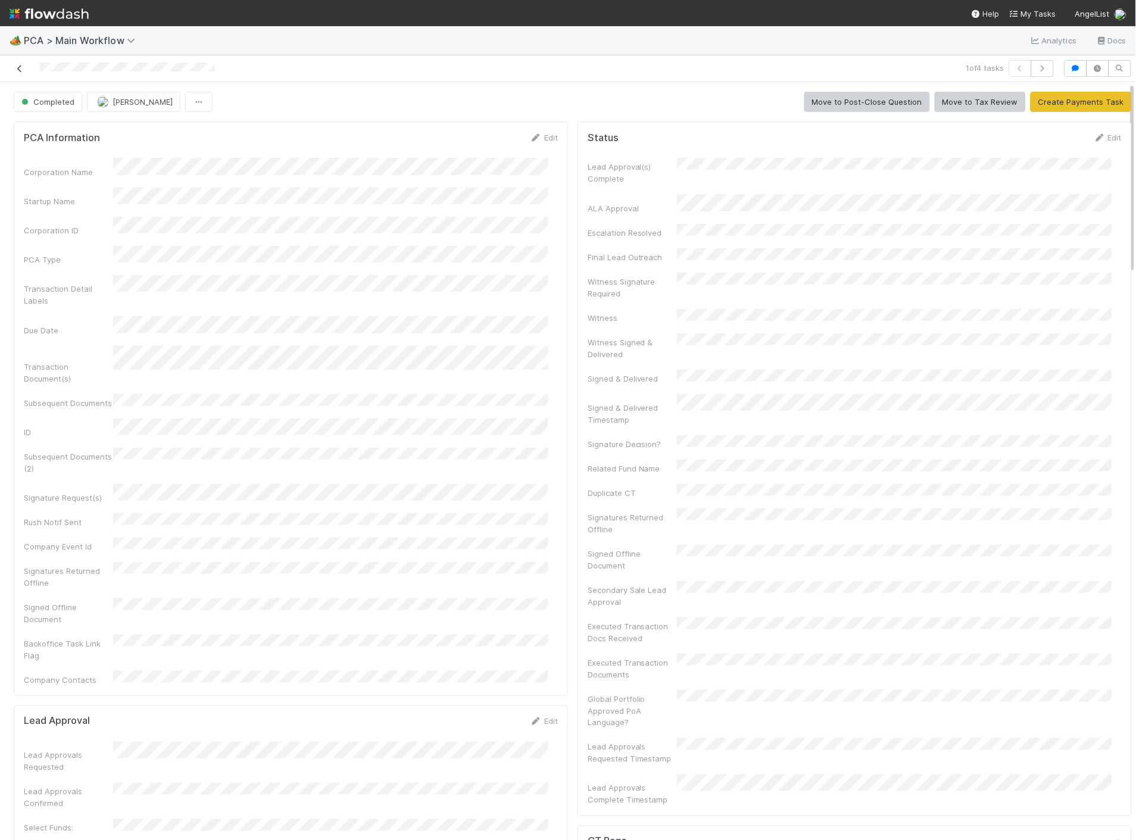
click at [17, 68] on icon at bounding box center [20, 69] width 12 height 8
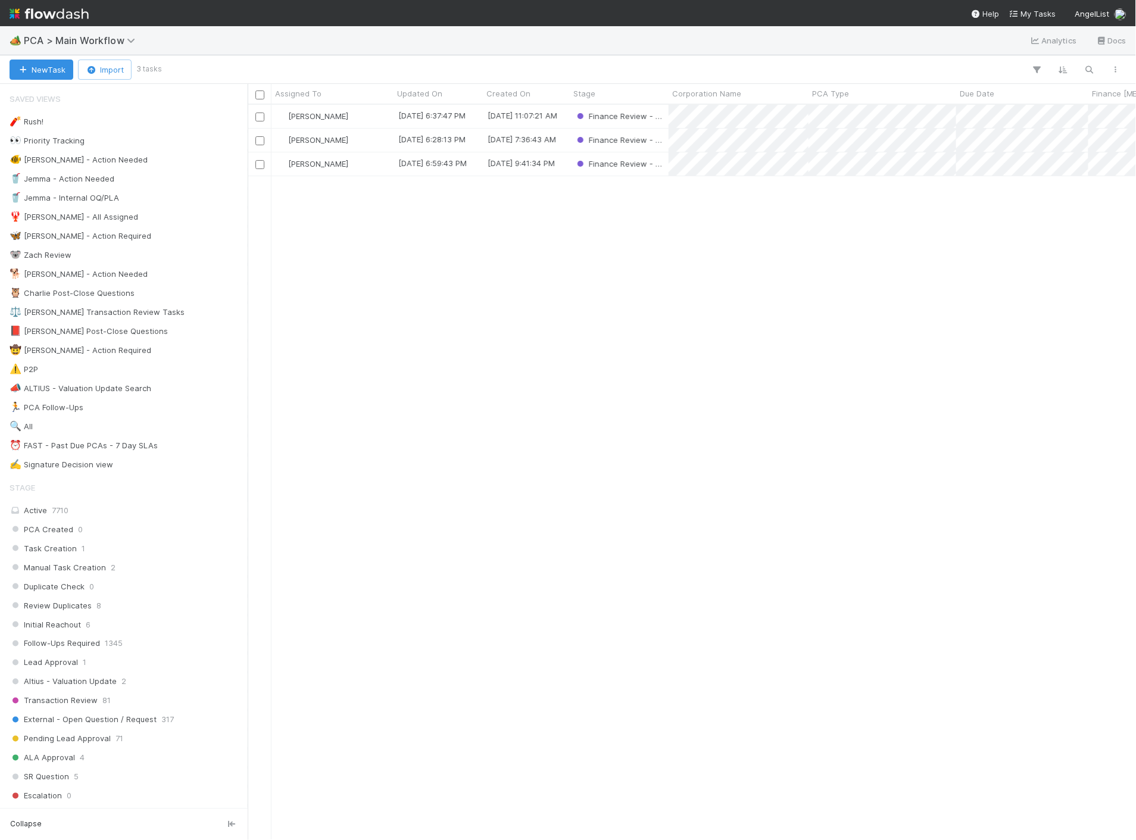
scroll to position [725, 878]
click at [377, 112] on div "[PERSON_NAME]" at bounding box center [333, 116] width 122 height 23
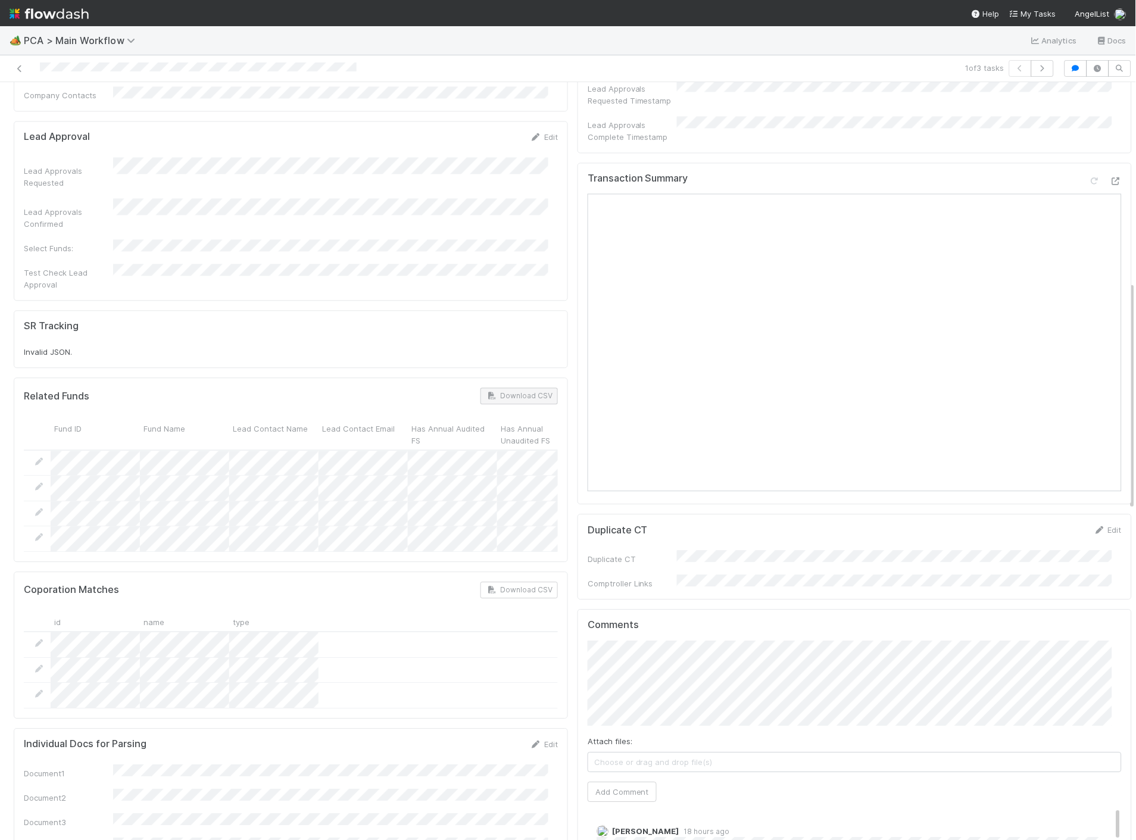
scroll to position [662, 0]
click at [1110, 174] on icon at bounding box center [1116, 178] width 12 height 8
click at [614, 779] on button "Add Comment" at bounding box center [622, 789] width 69 height 20
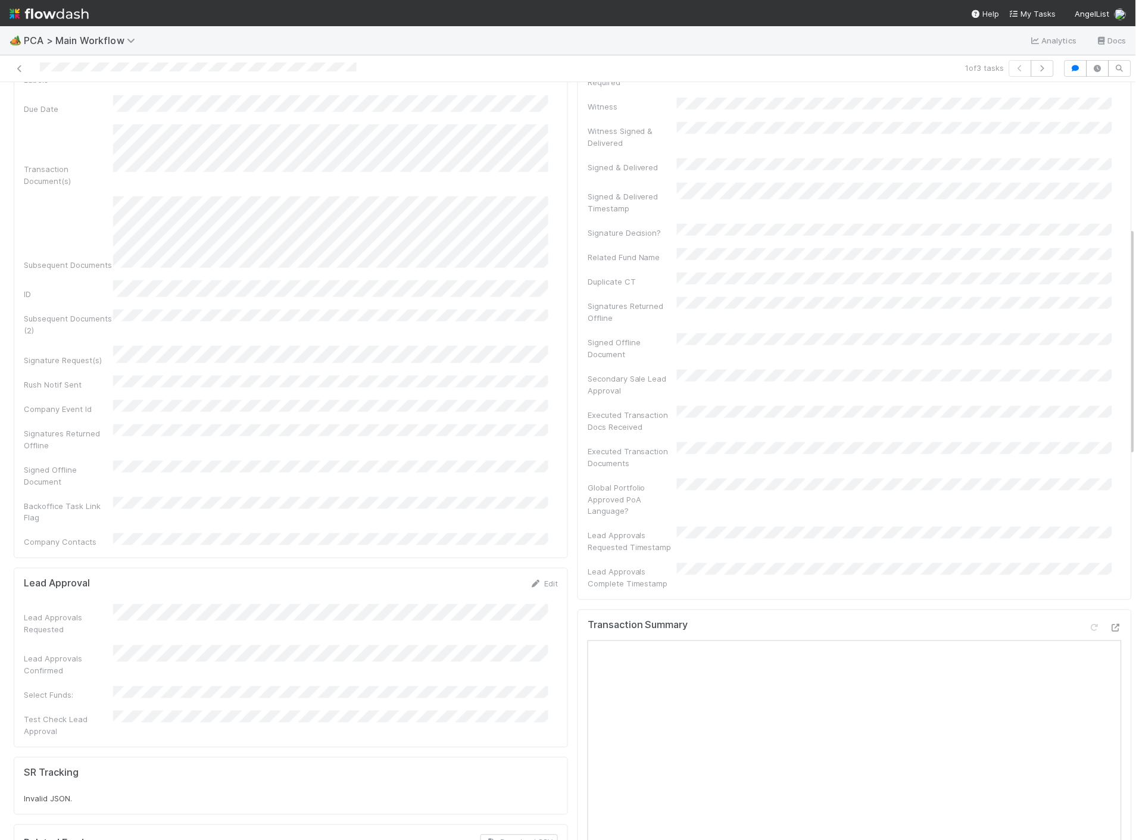
scroll to position [0, 0]
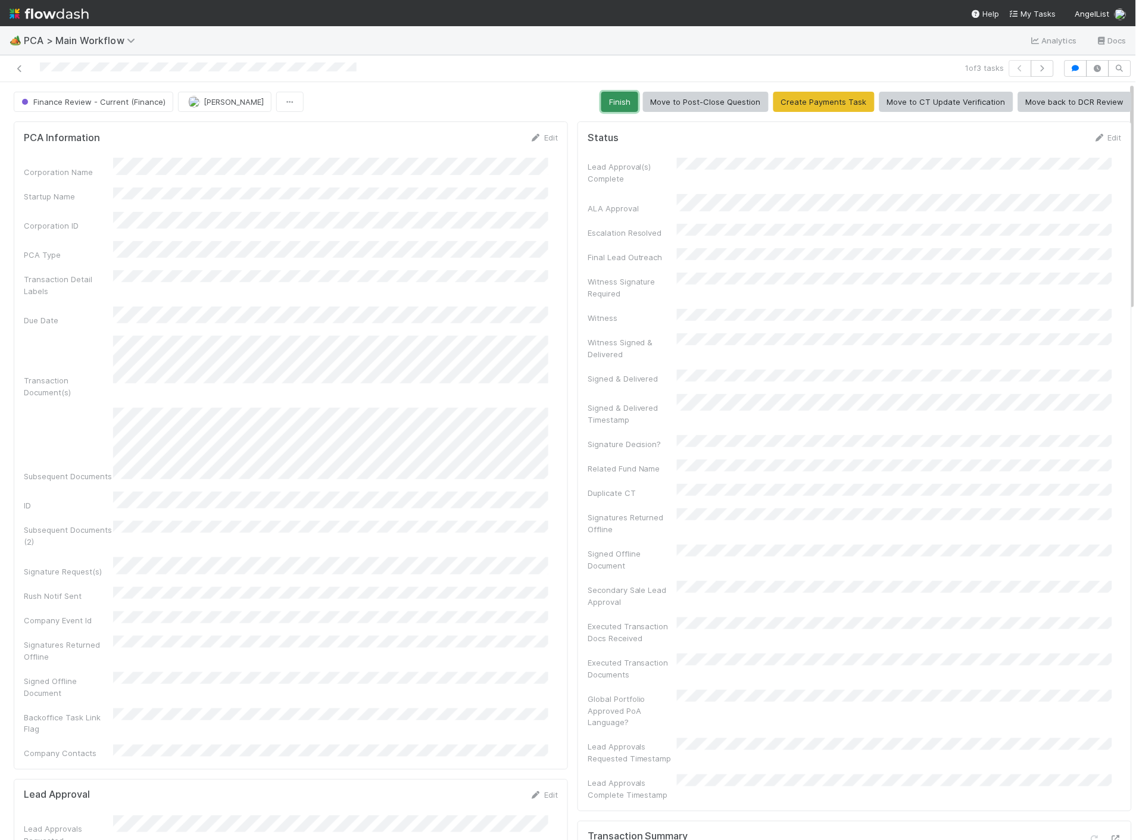
click at [602, 110] on button "Finish" at bounding box center [620, 102] width 37 height 20
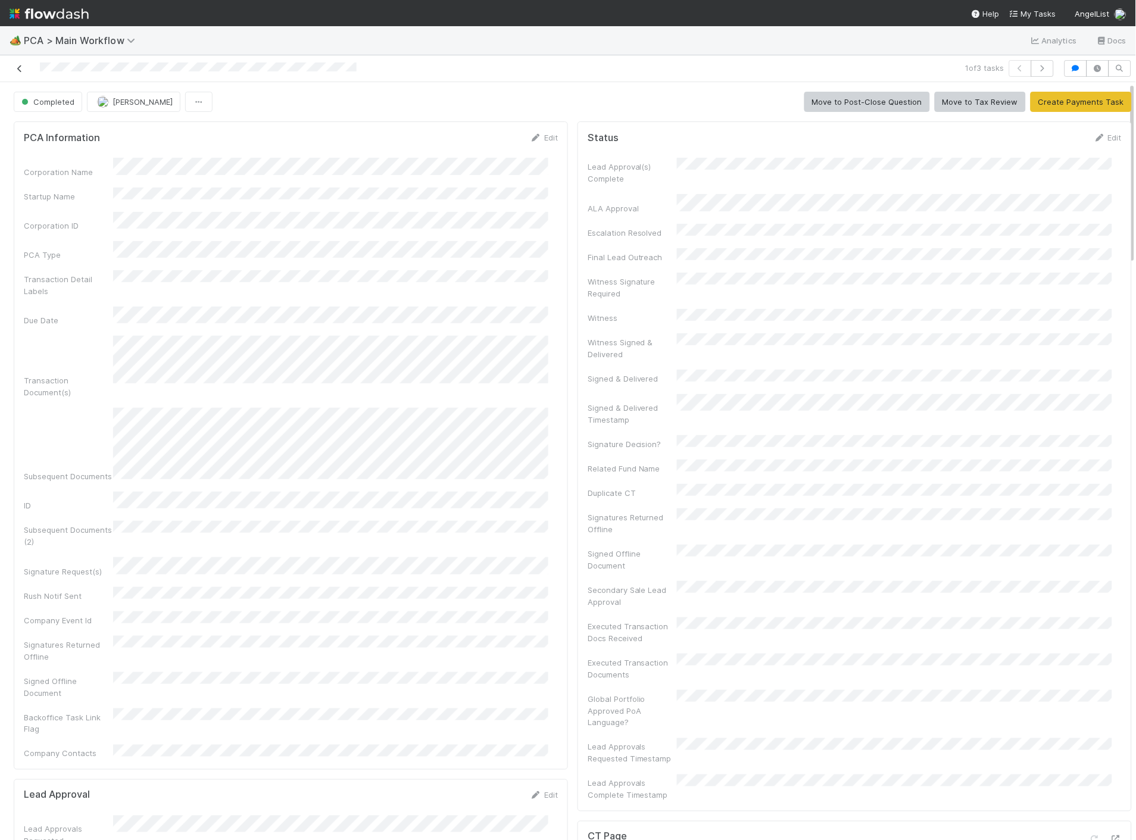
click at [20, 70] on icon at bounding box center [20, 69] width 12 height 8
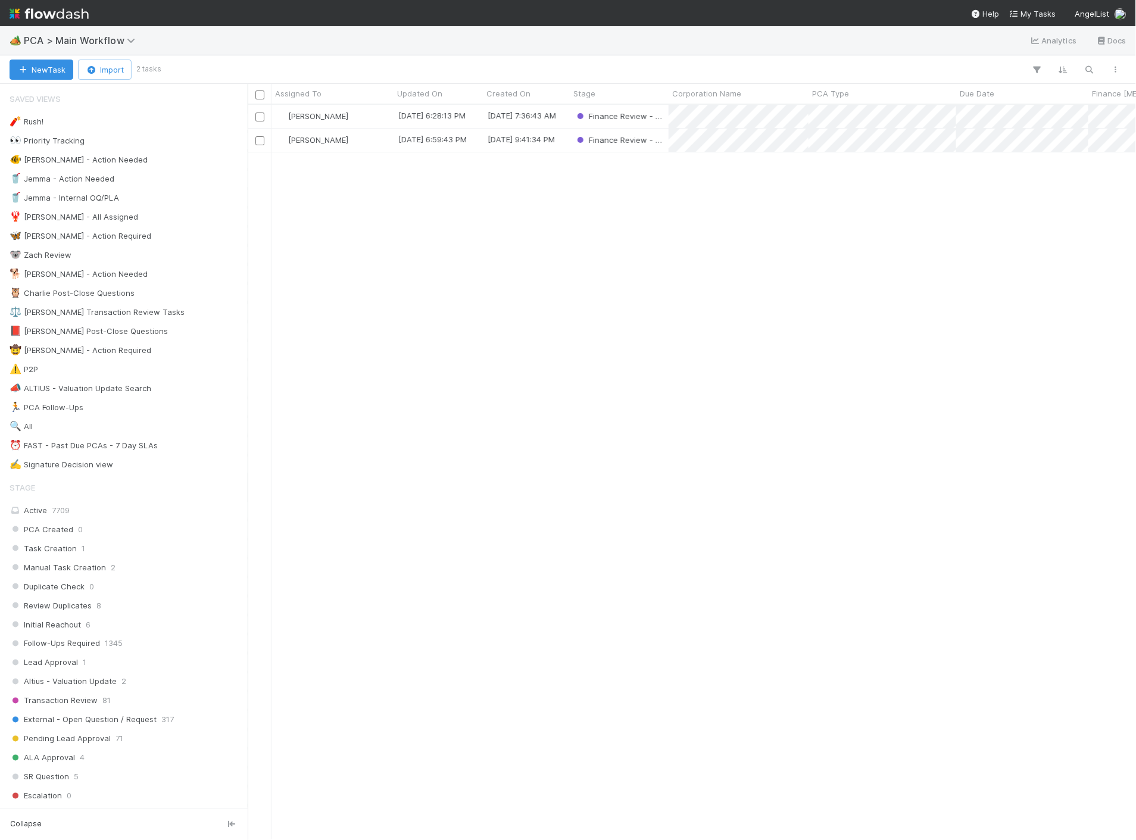
scroll to position [725, 878]
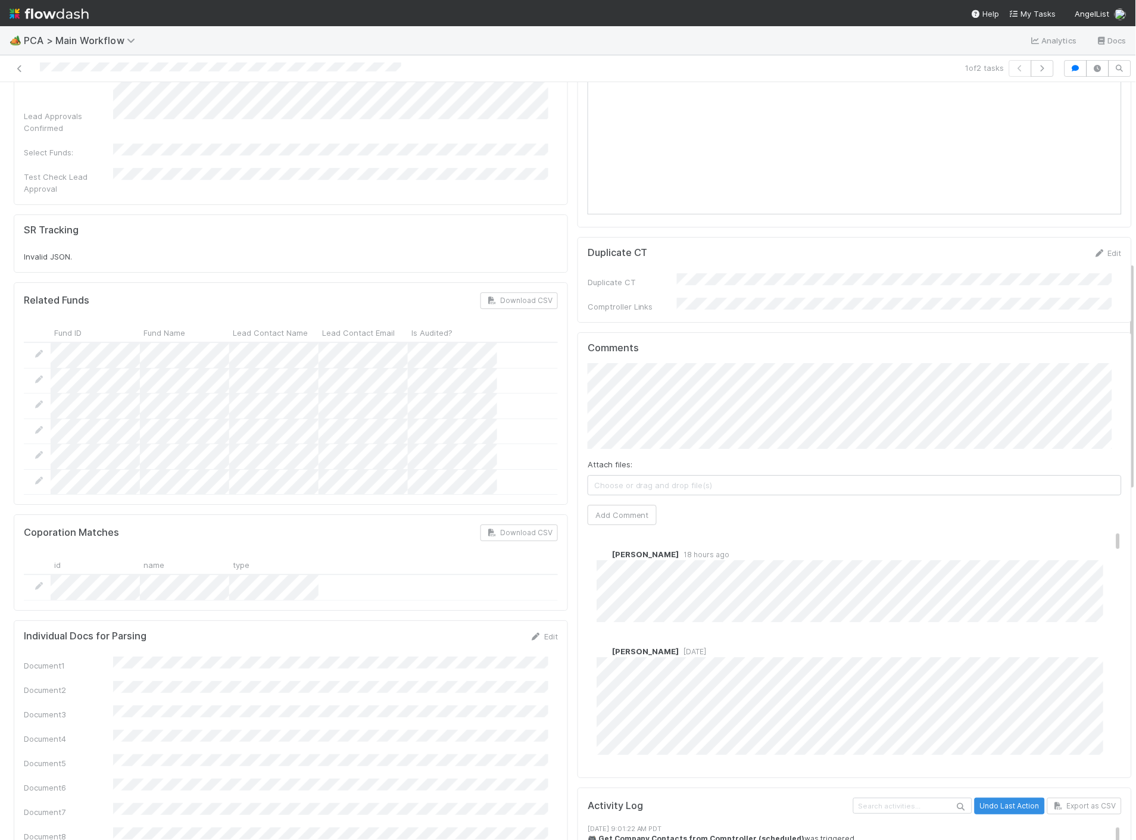
scroll to position [596, 0]
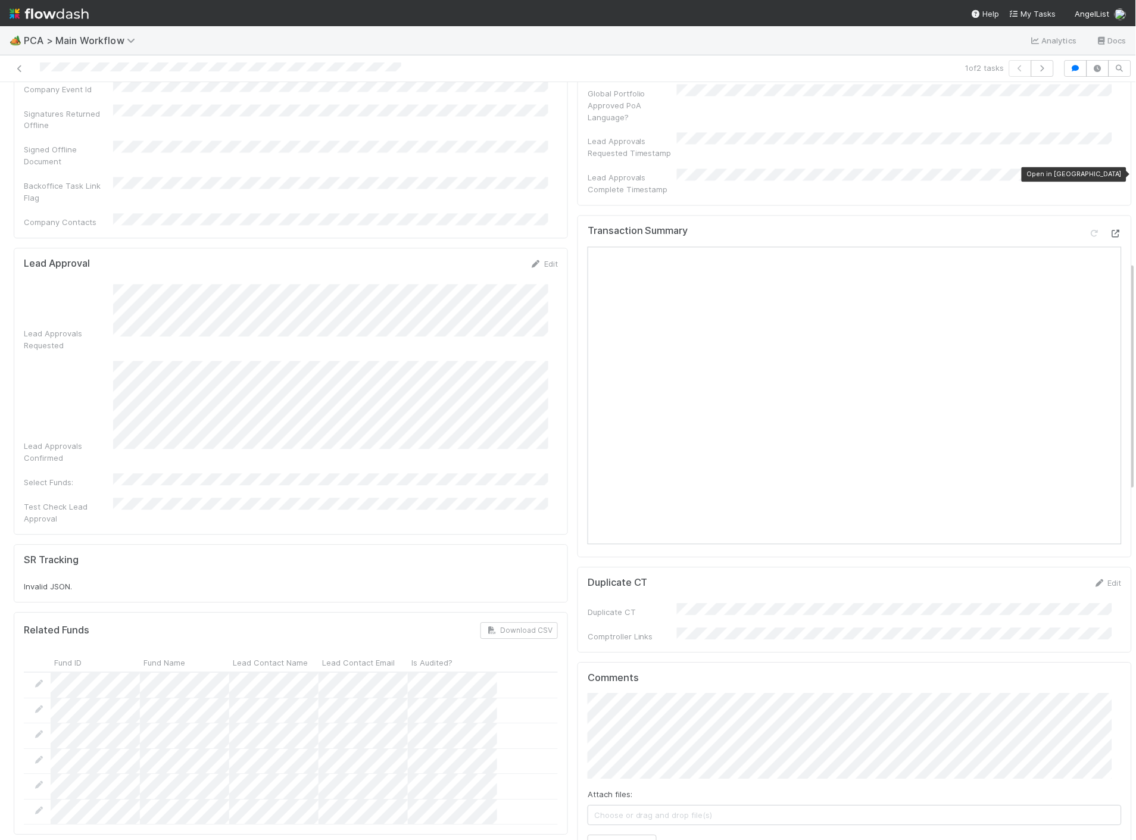
click at [1110, 230] on icon at bounding box center [1116, 234] width 12 height 8
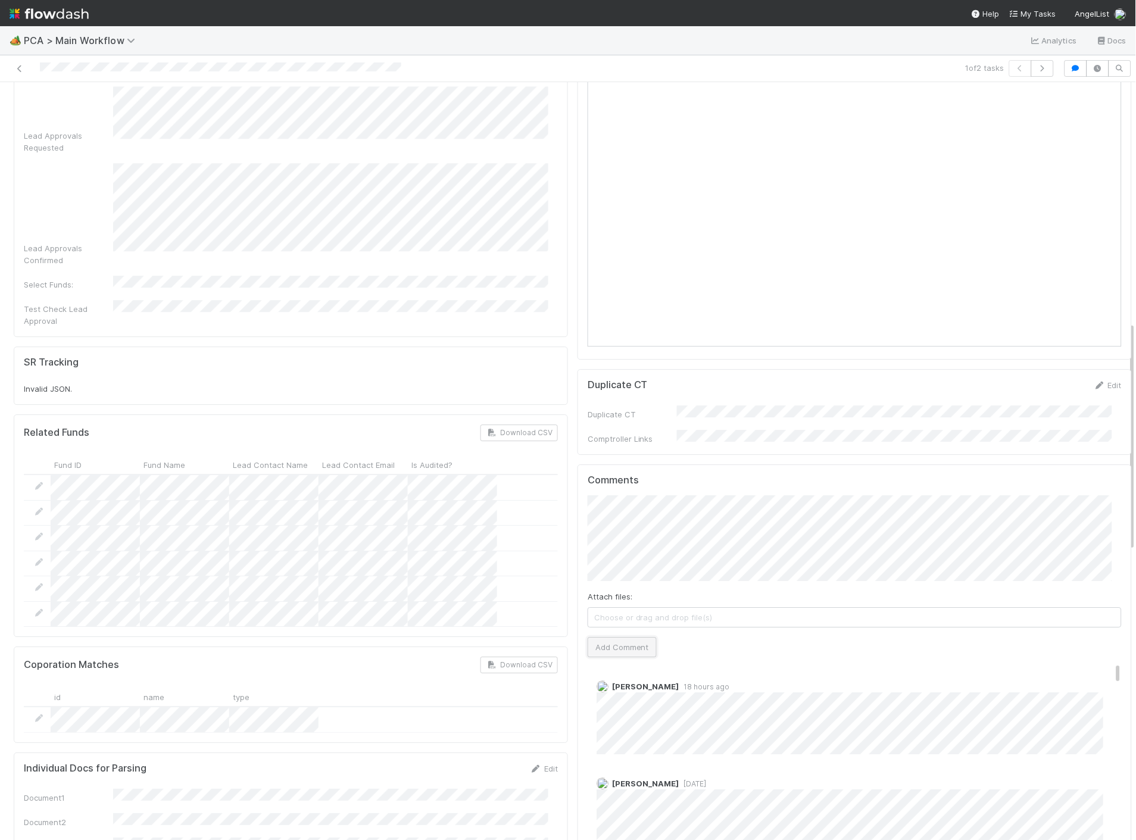
click at [634, 637] on button "Add Comment" at bounding box center [622, 647] width 69 height 20
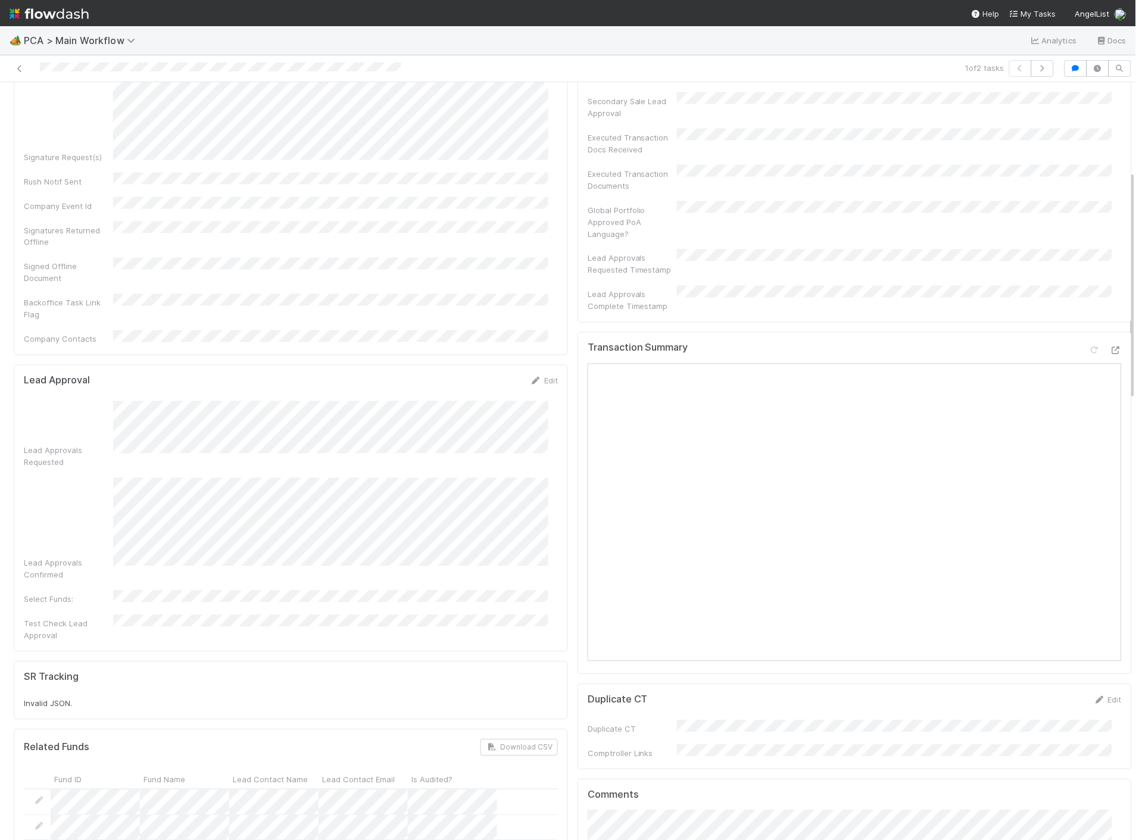
scroll to position [0, 0]
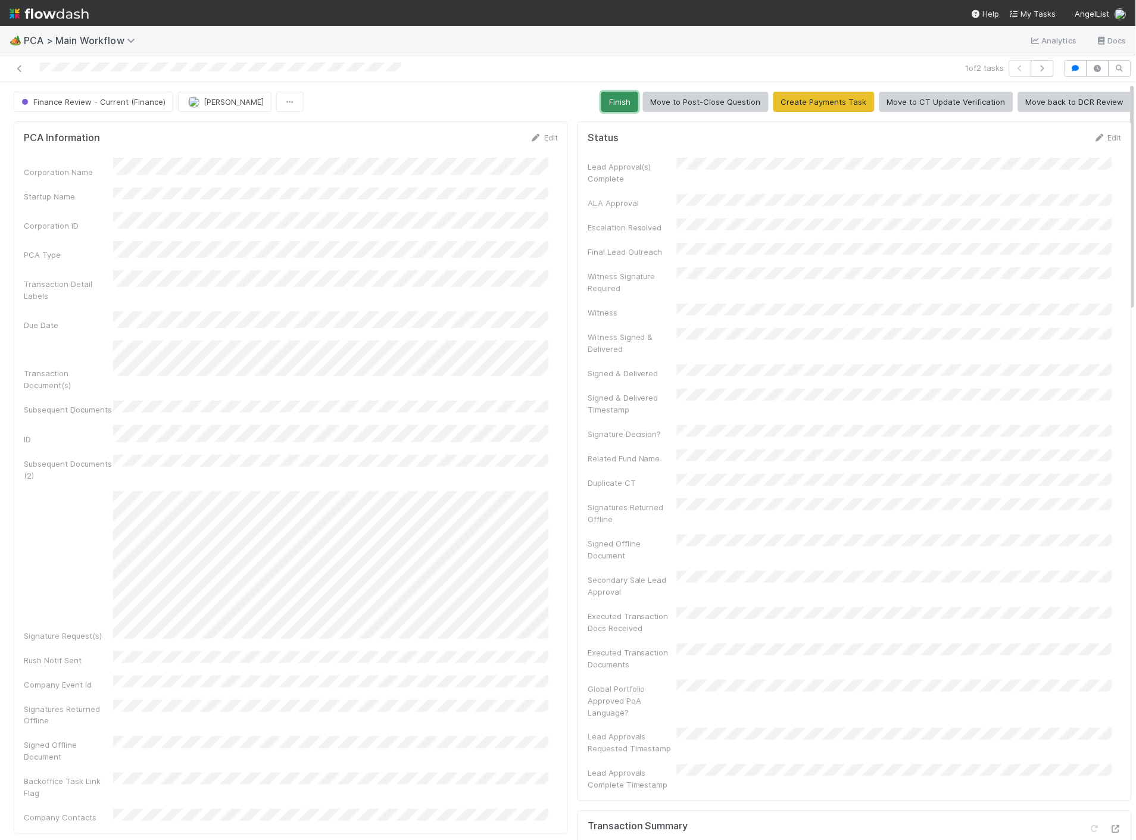
click at [621, 106] on button "Finish" at bounding box center [620, 102] width 37 height 20
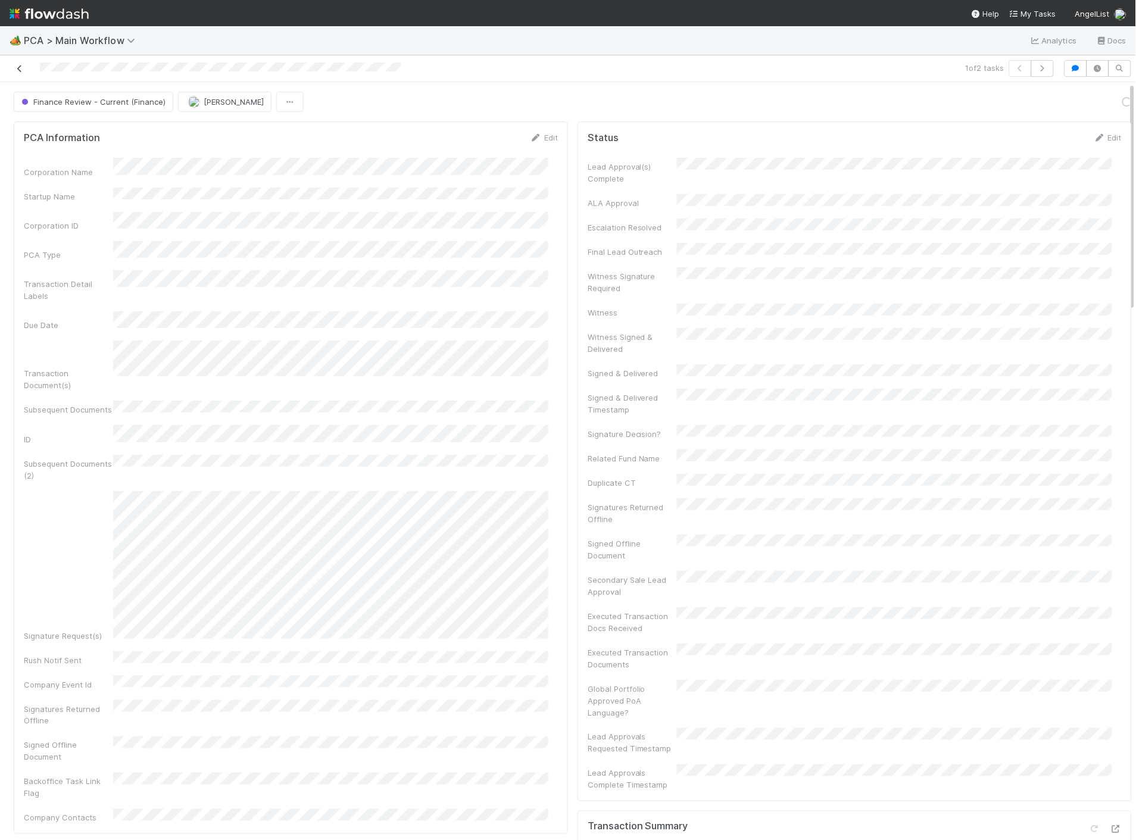
click at [20, 68] on icon at bounding box center [20, 69] width 12 height 8
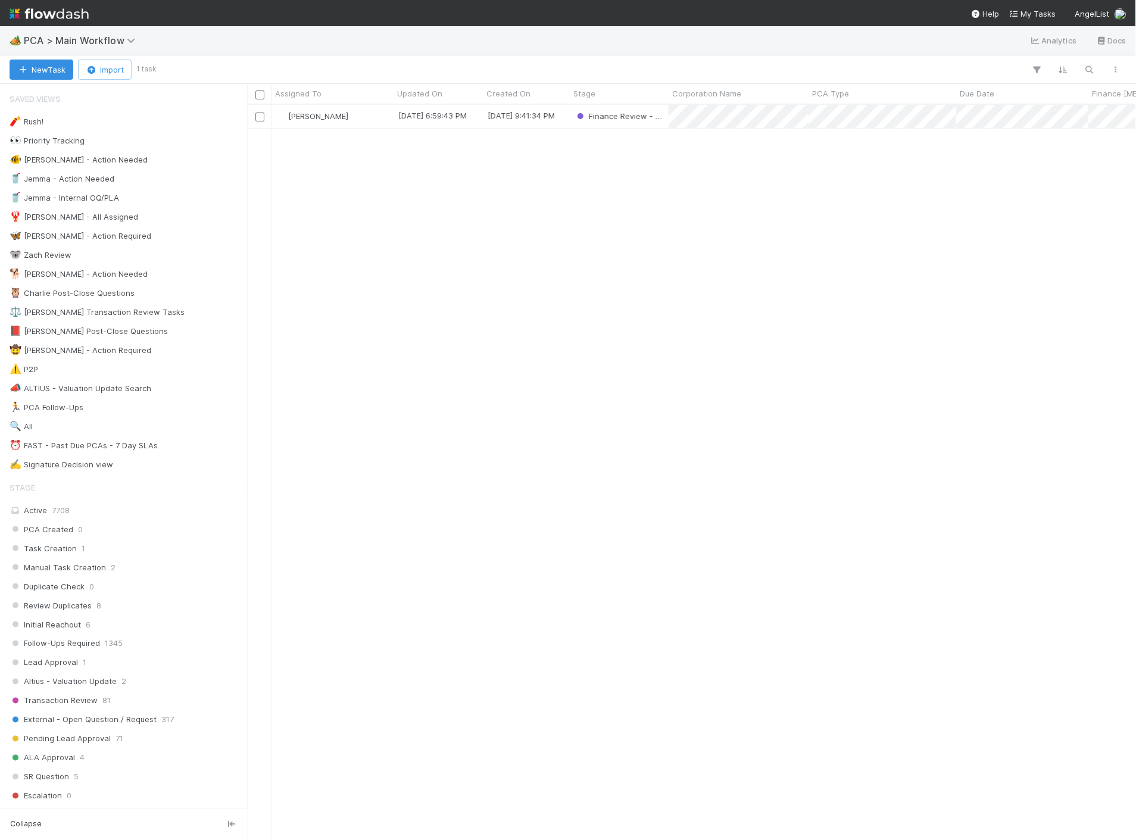
scroll to position [725, 878]
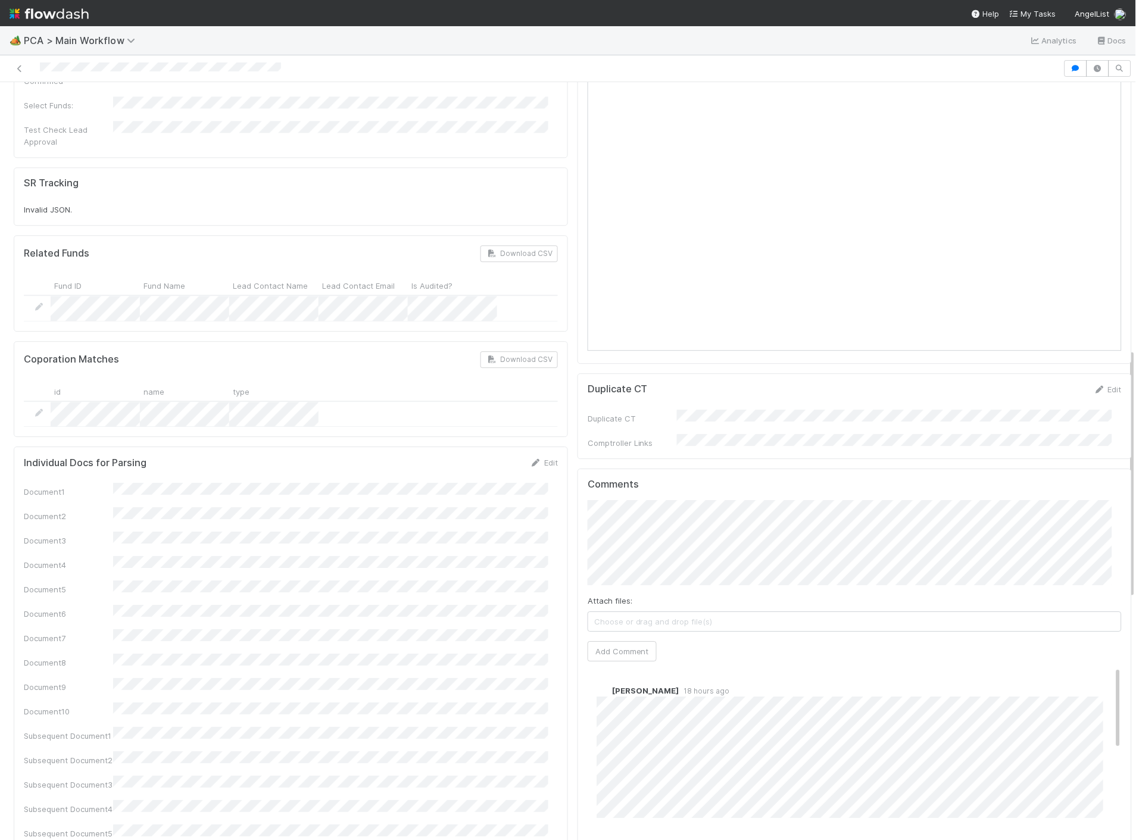
scroll to position [794, 0]
click at [633, 642] on button "Add Comment" at bounding box center [622, 652] width 69 height 20
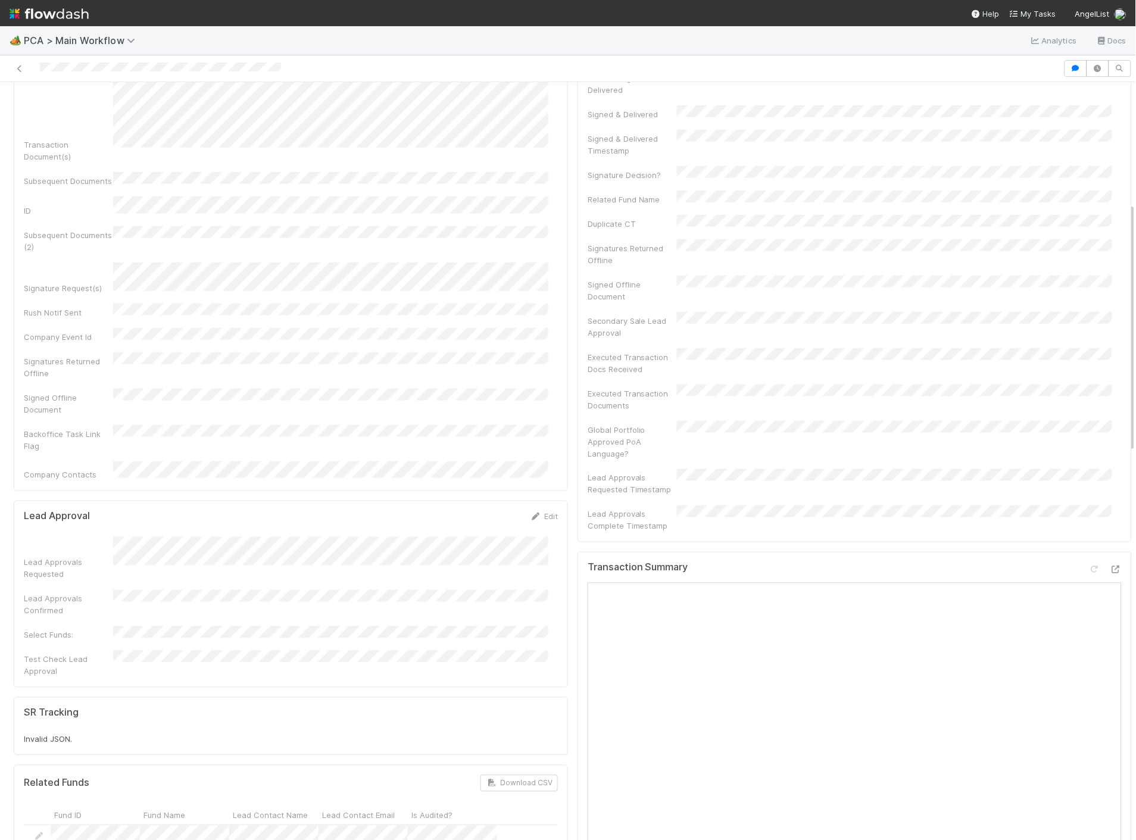
scroll to position [529, 0]
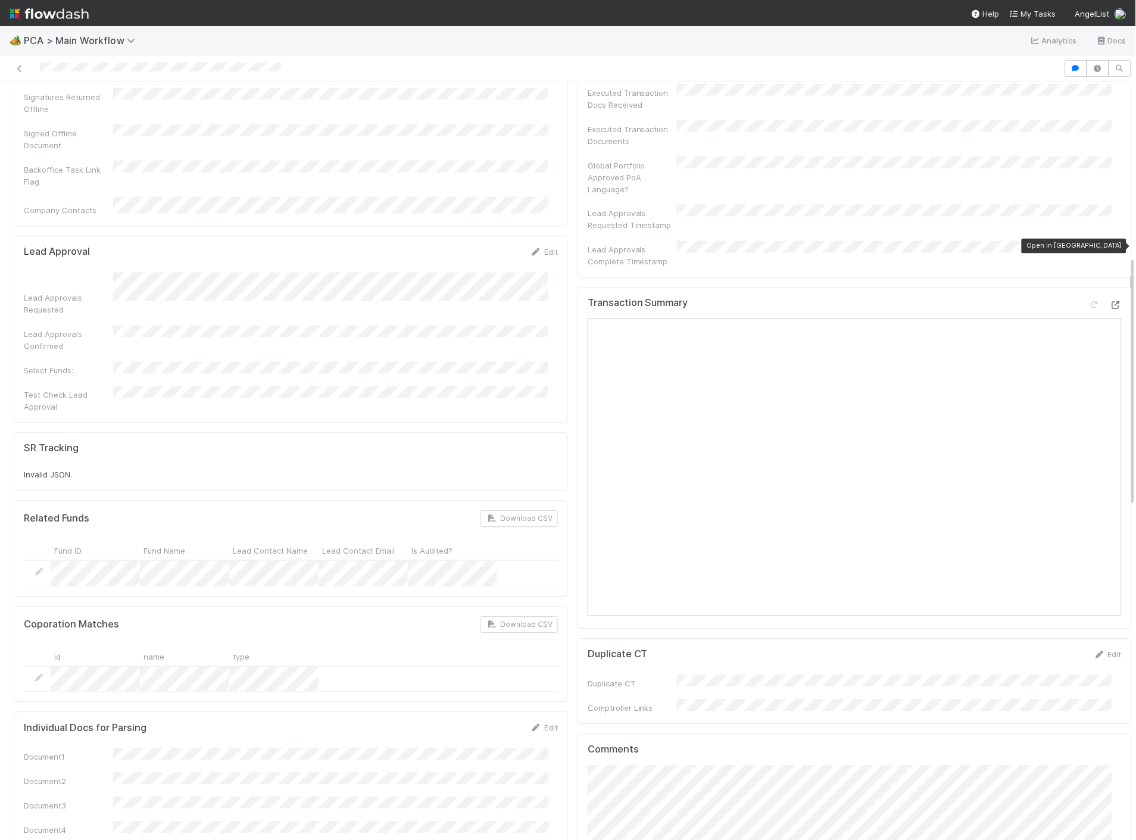
click at [1110, 300] on div at bounding box center [1116, 306] width 12 height 12
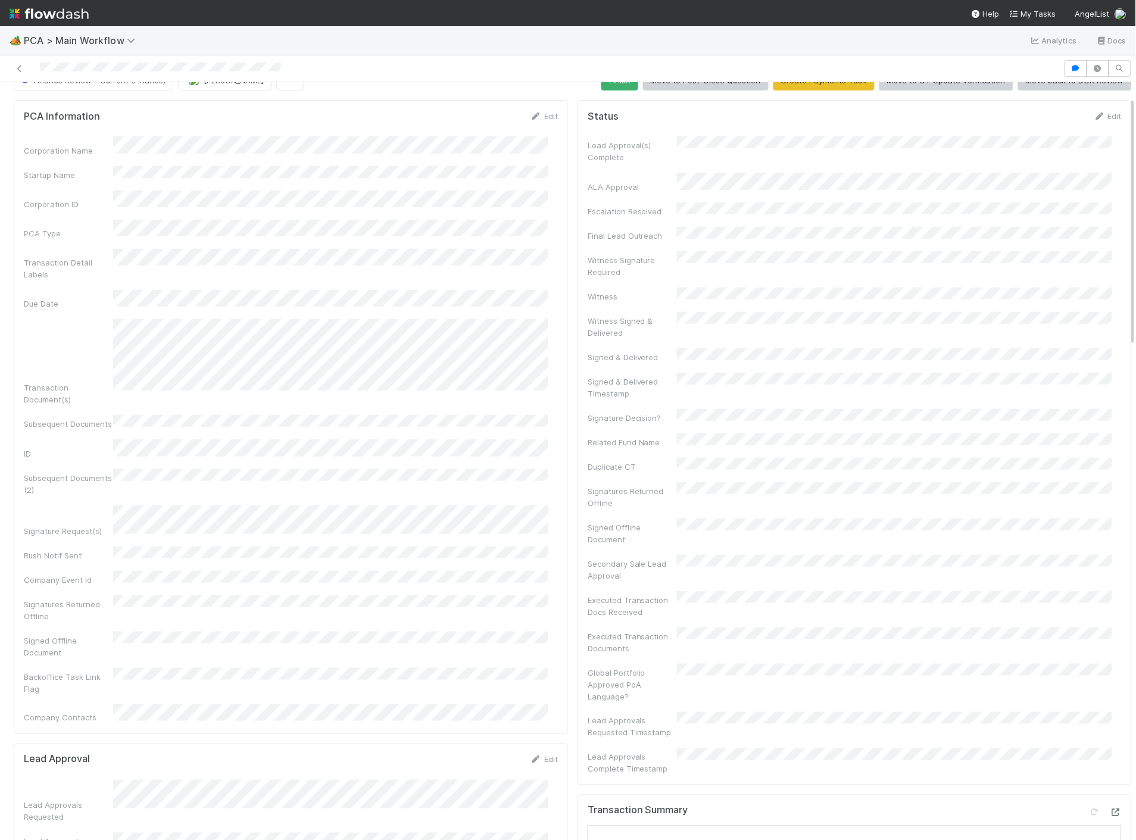
scroll to position [0, 0]
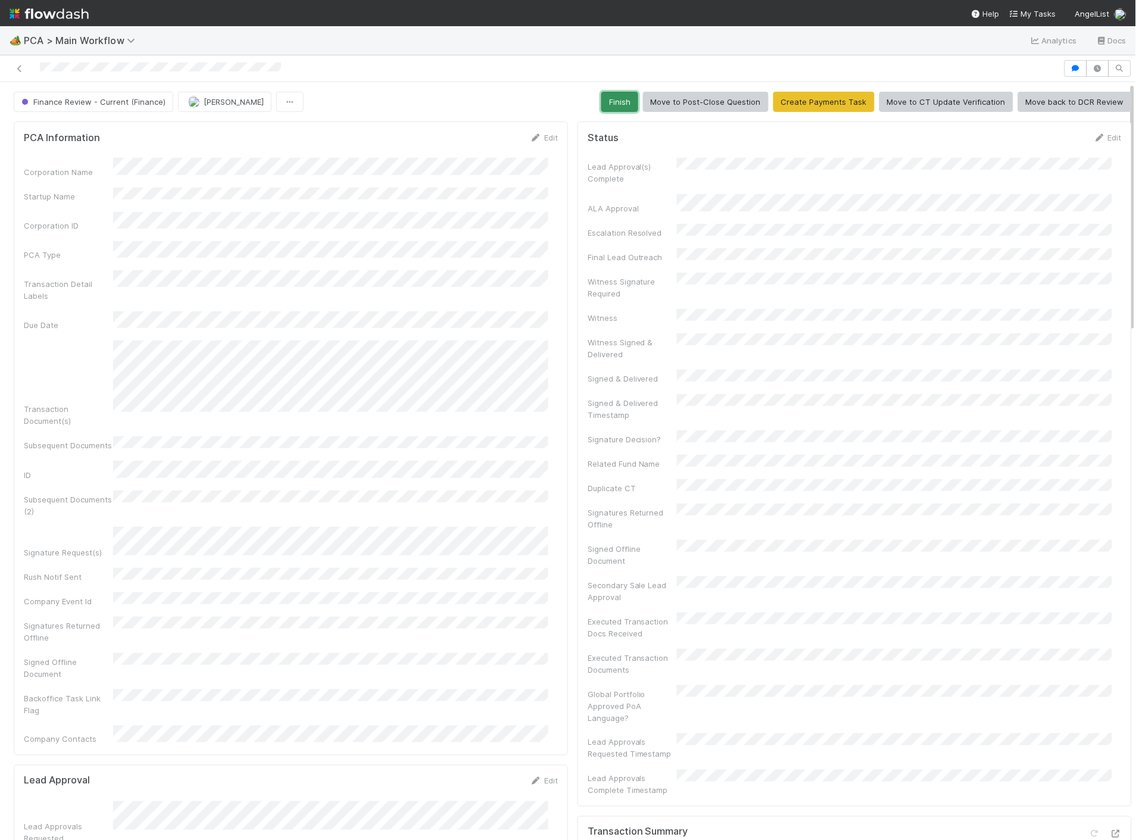
click at [614, 107] on button "Finish" at bounding box center [620, 102] width 37 height 20
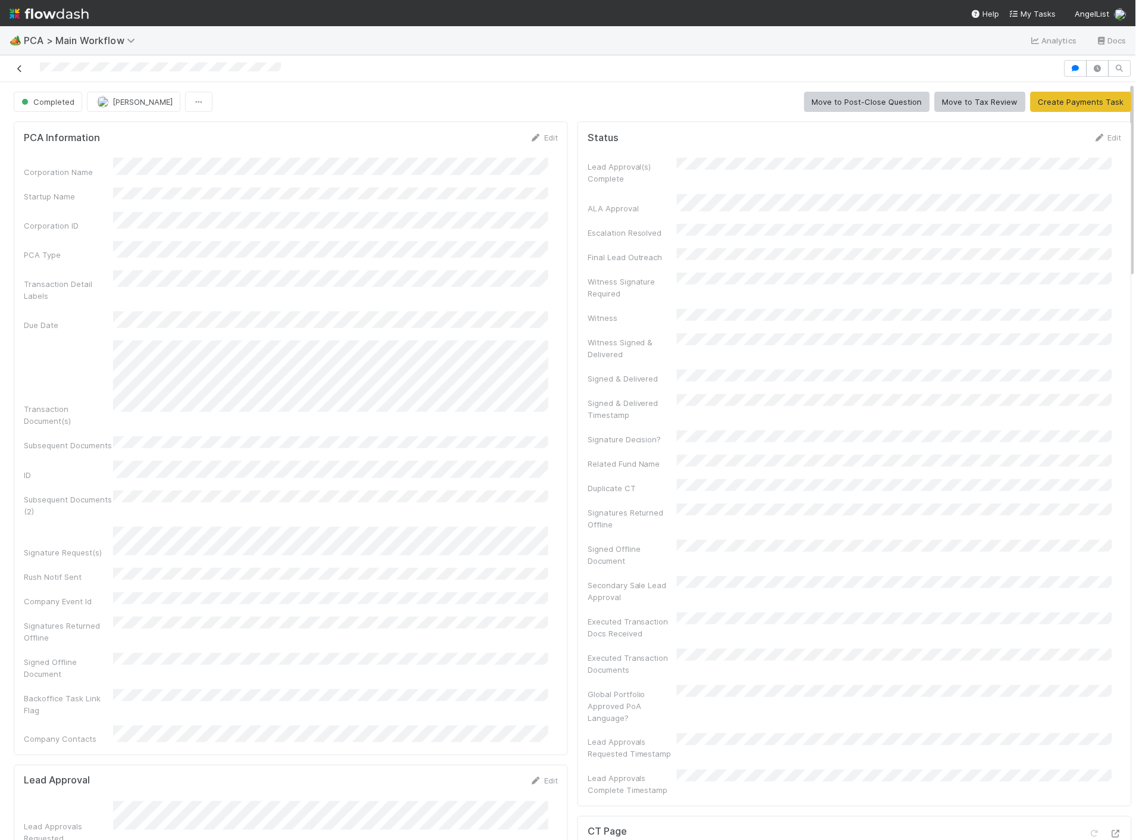
click at [20, 73] on icon at bounding box center [20, 69] width 12 height 8
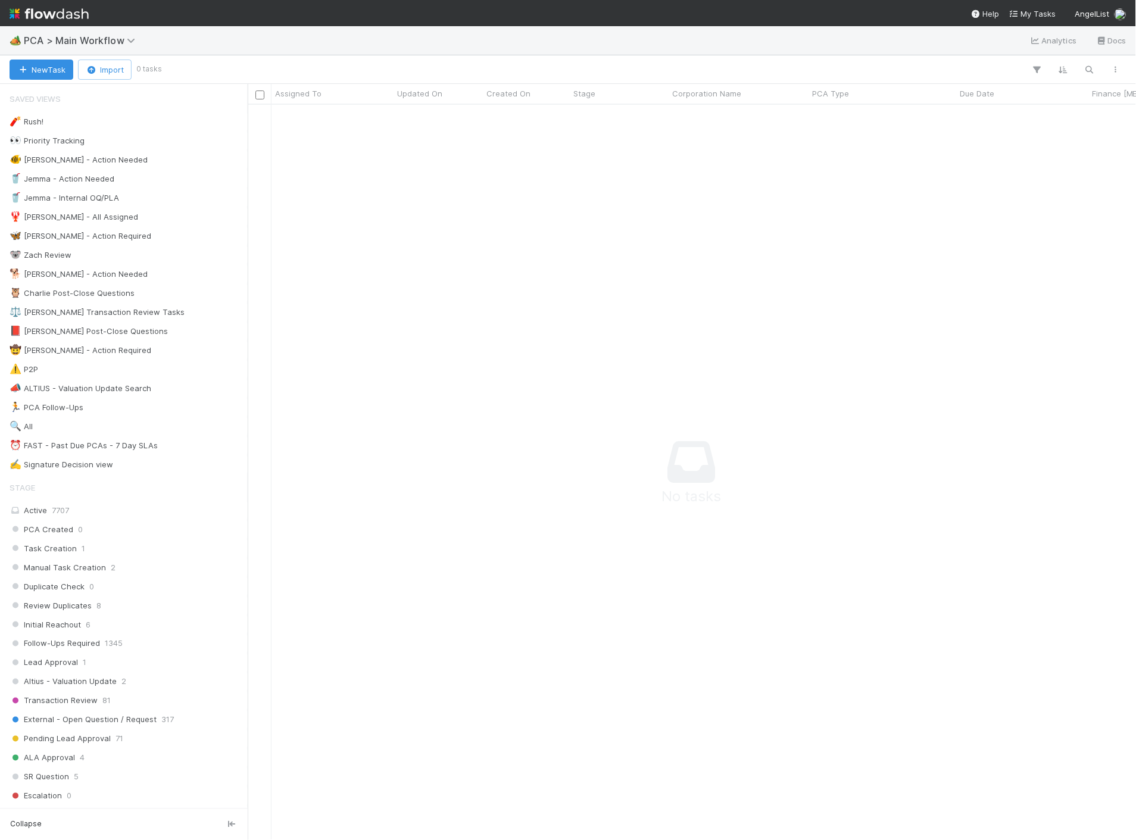
scroll to position [716, 868]
